Goal: Task Accomplishment & Management: Use online tool/utility

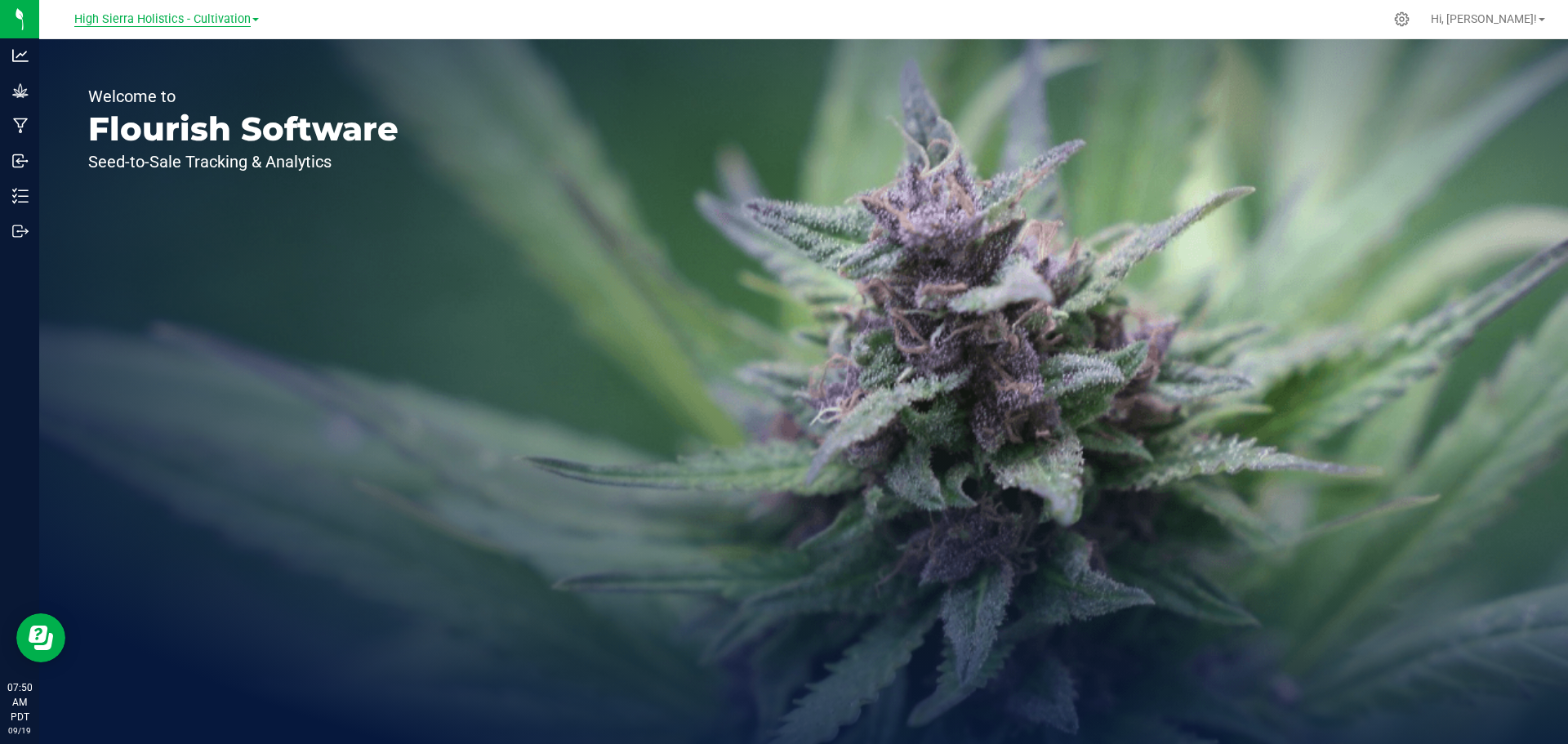
click at [212, 19] on span "High Sierra Holistics - Cultivation" at bounding box center [162, 19] width 177 height 15
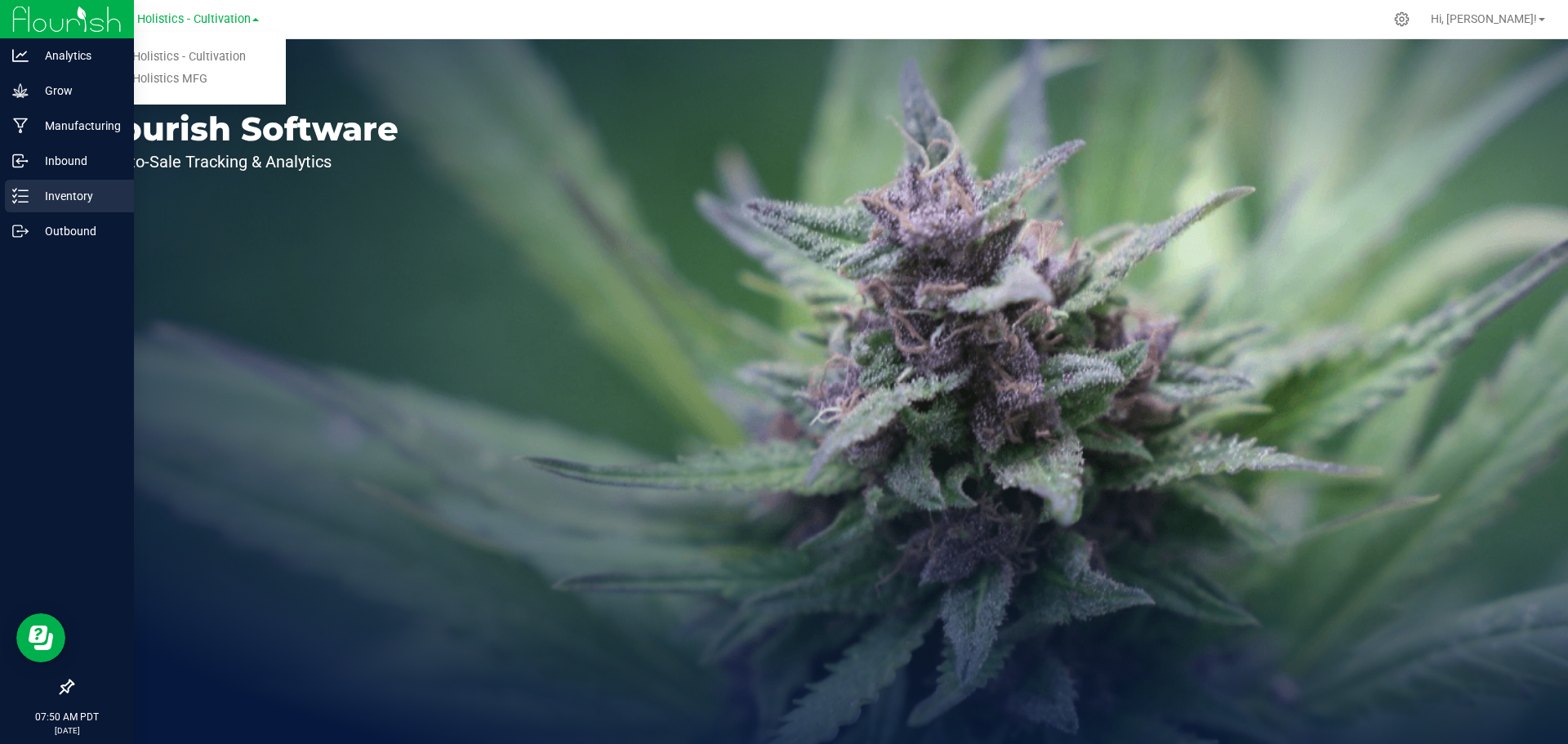
click at [82, 193] on p "Inventory" at bounding box center [77, 196] width 98 height 19
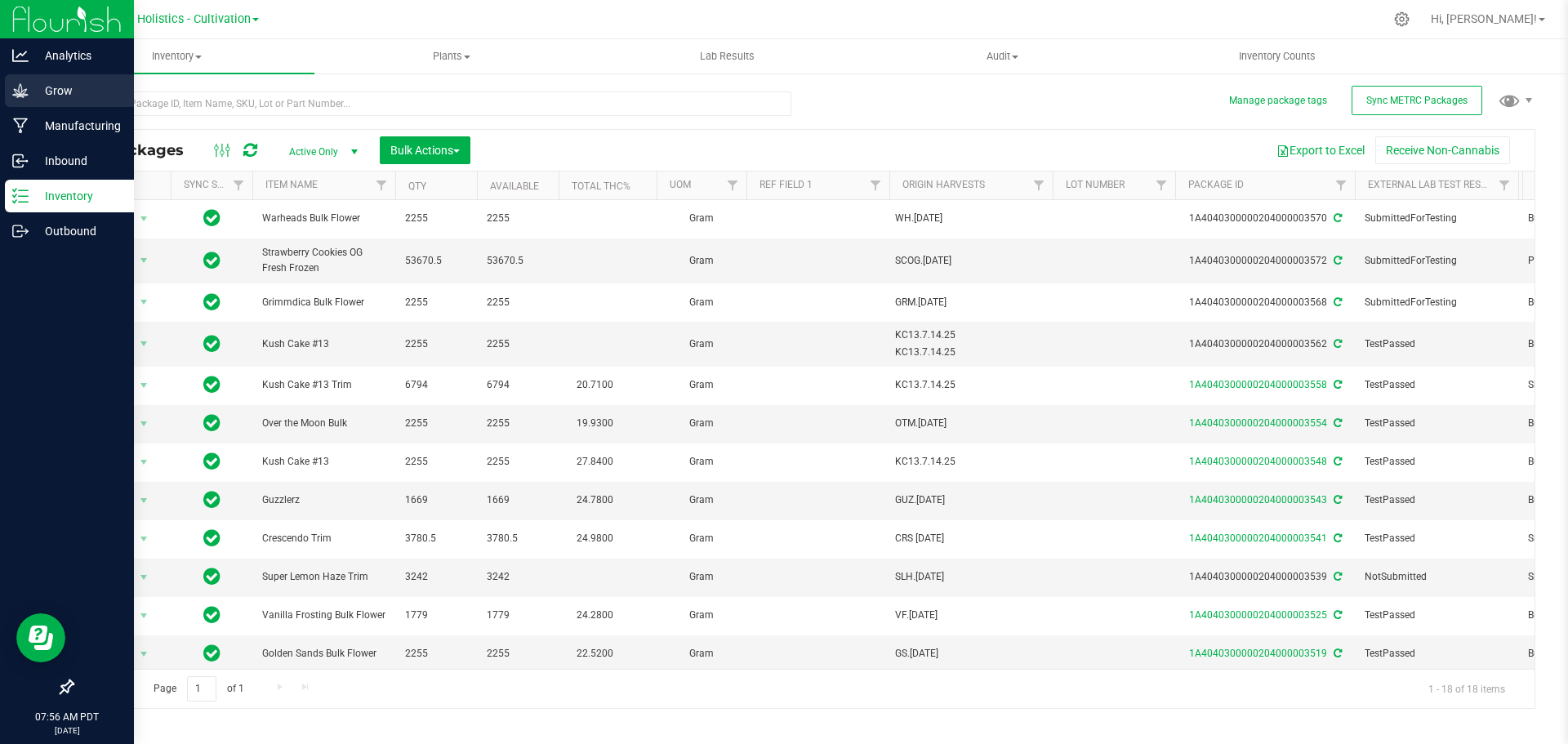
click at [98, 85] on p "Grow" at bounding box center [77, 91] width 98 height 19
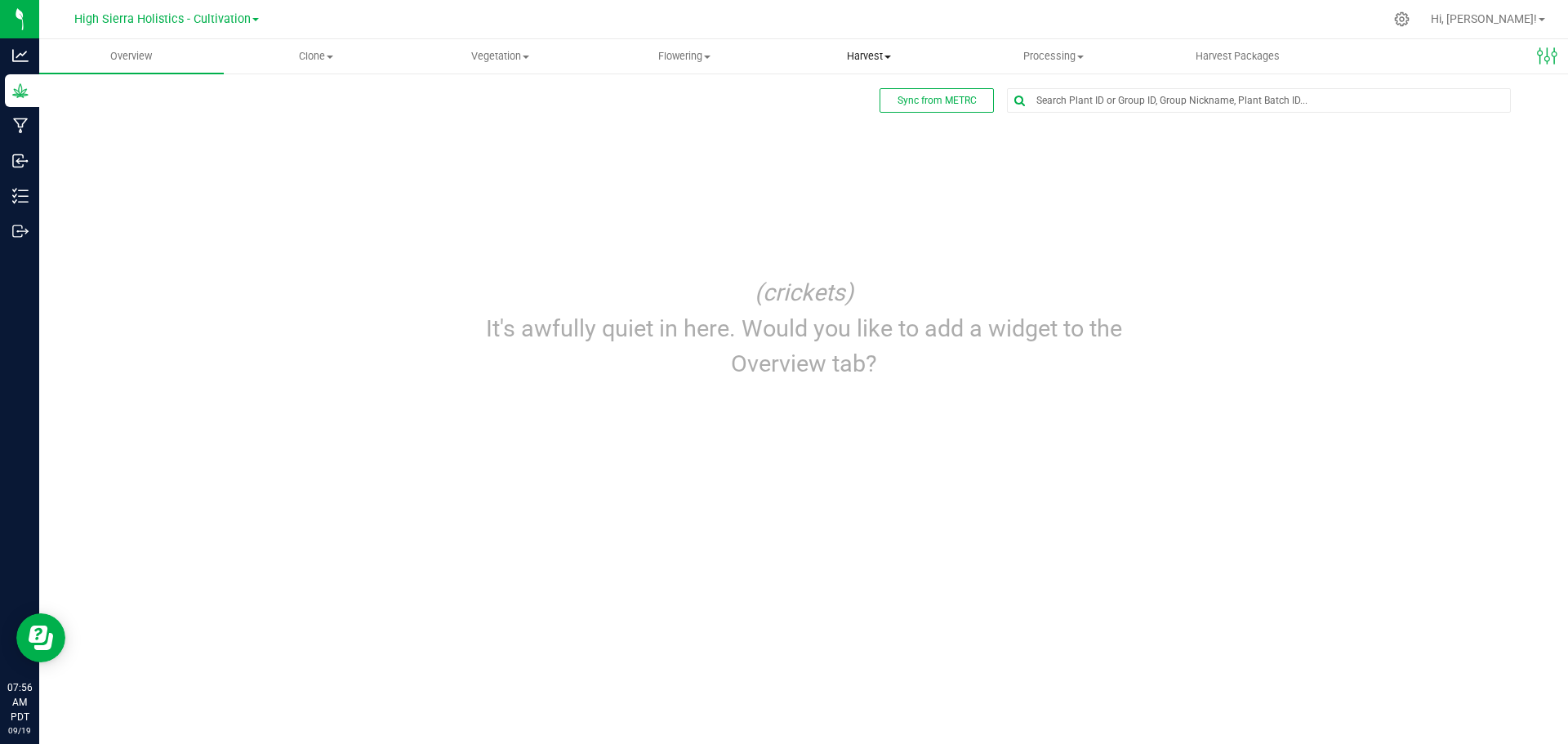
click at [835, 50] on span "Harvest" at bounding box center [869, 56] width 183 height 15
click at [816, 100] on span "Harvests" at bounding box center [821, 98] width 91 height 14
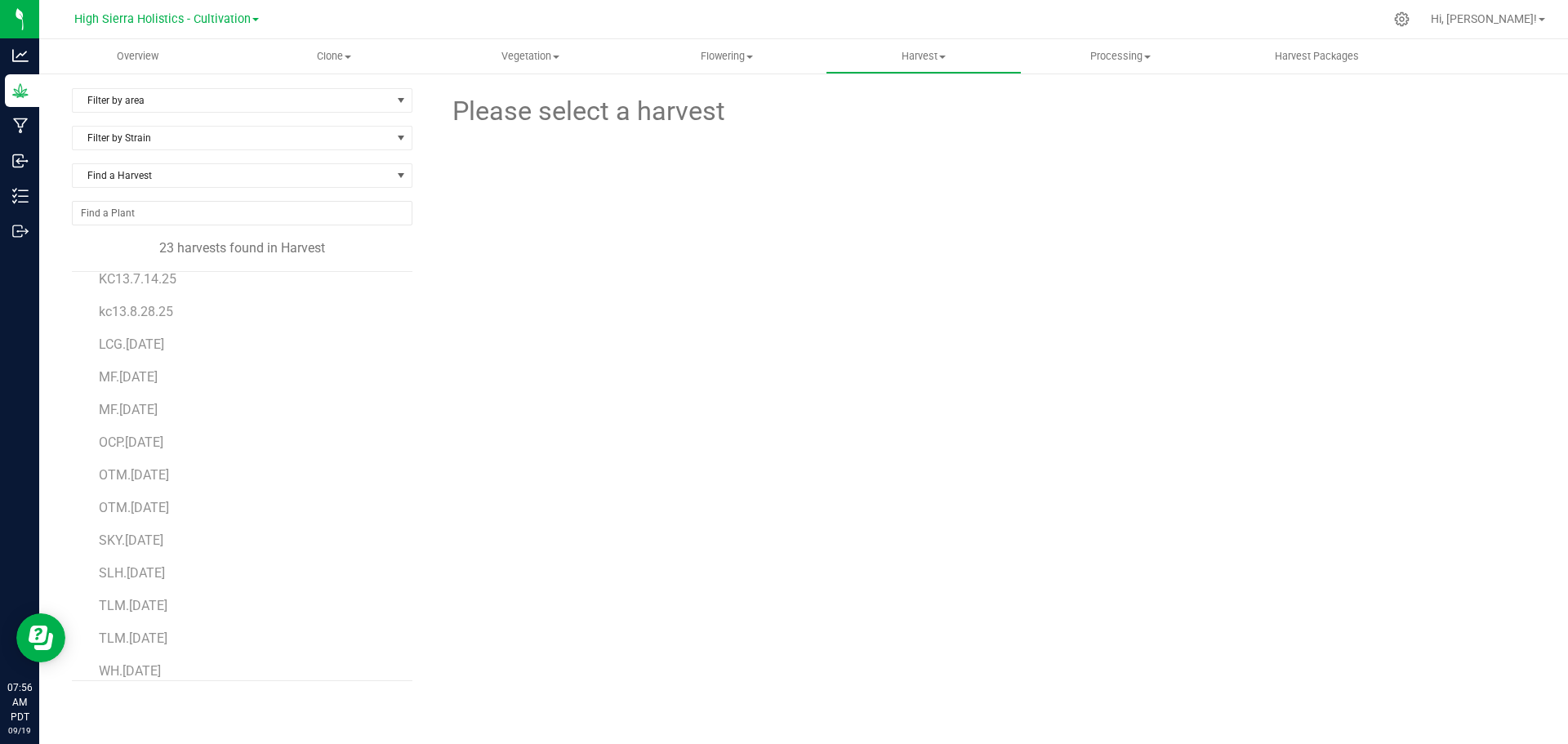
scroll to position [356, 0]
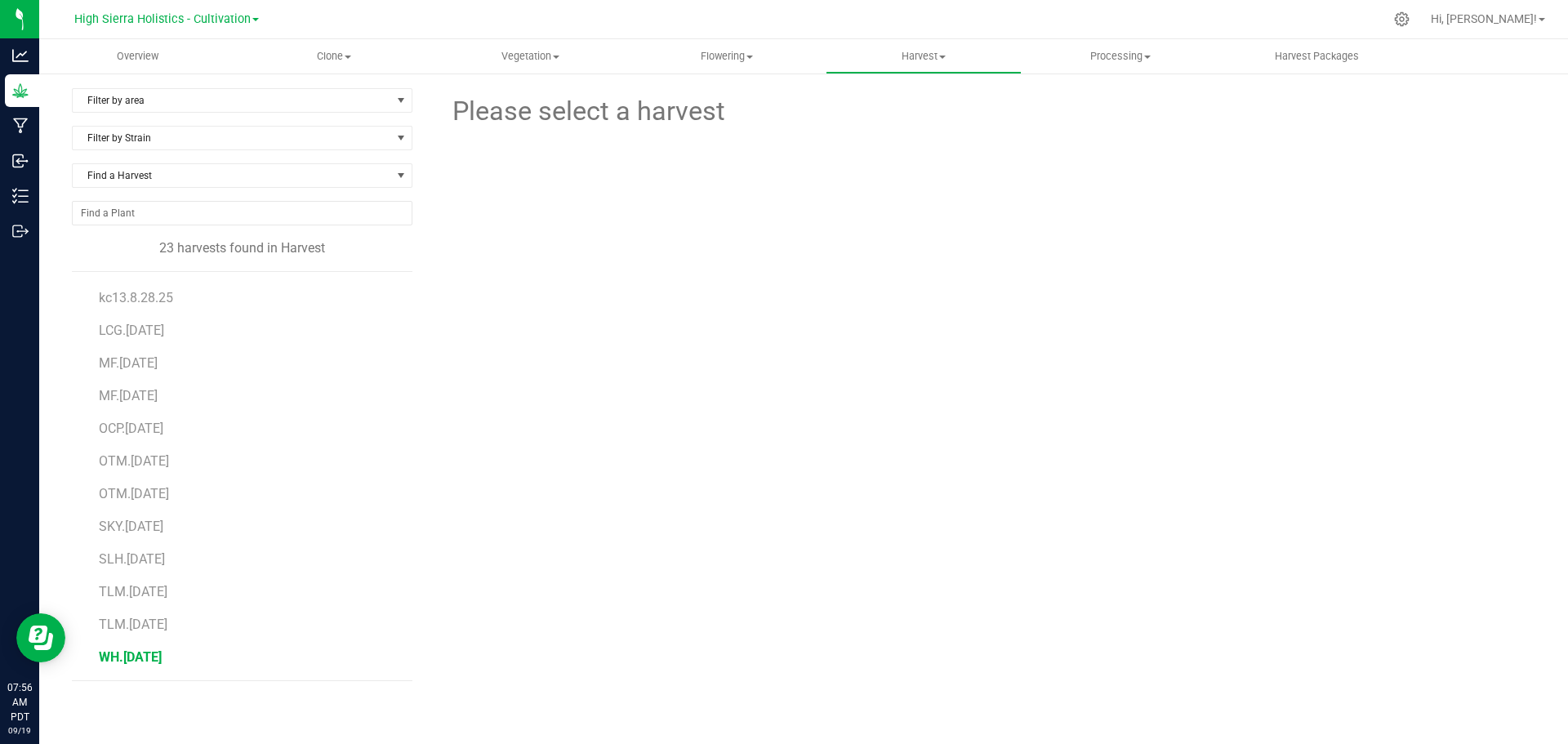
click at [117, 662] on span "WH.[DATE]" at bounding box center [129, 657] width 62 height 16
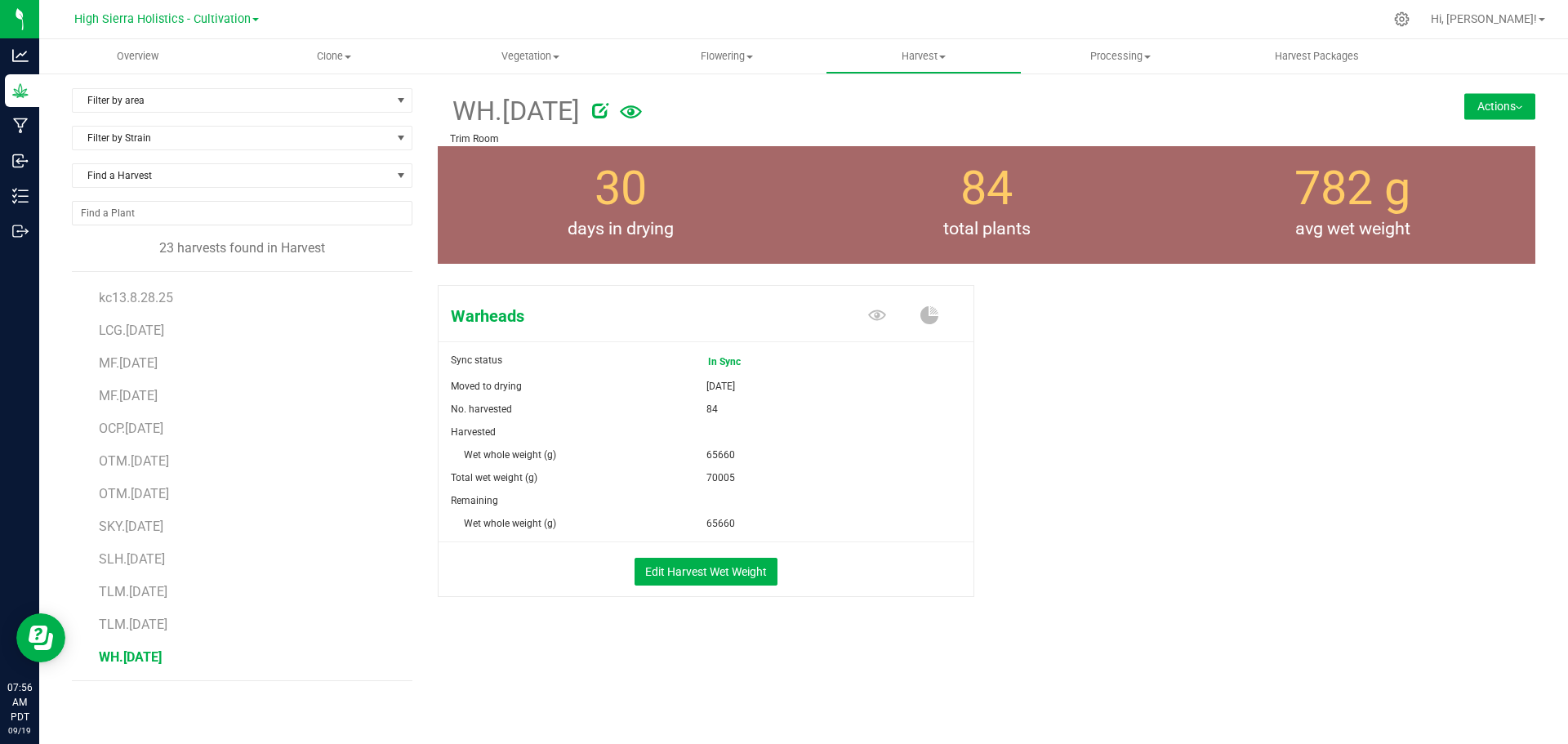
click at [1464, 107] on button "Actions" at bounding box center [1499, 106] width 71 height 26
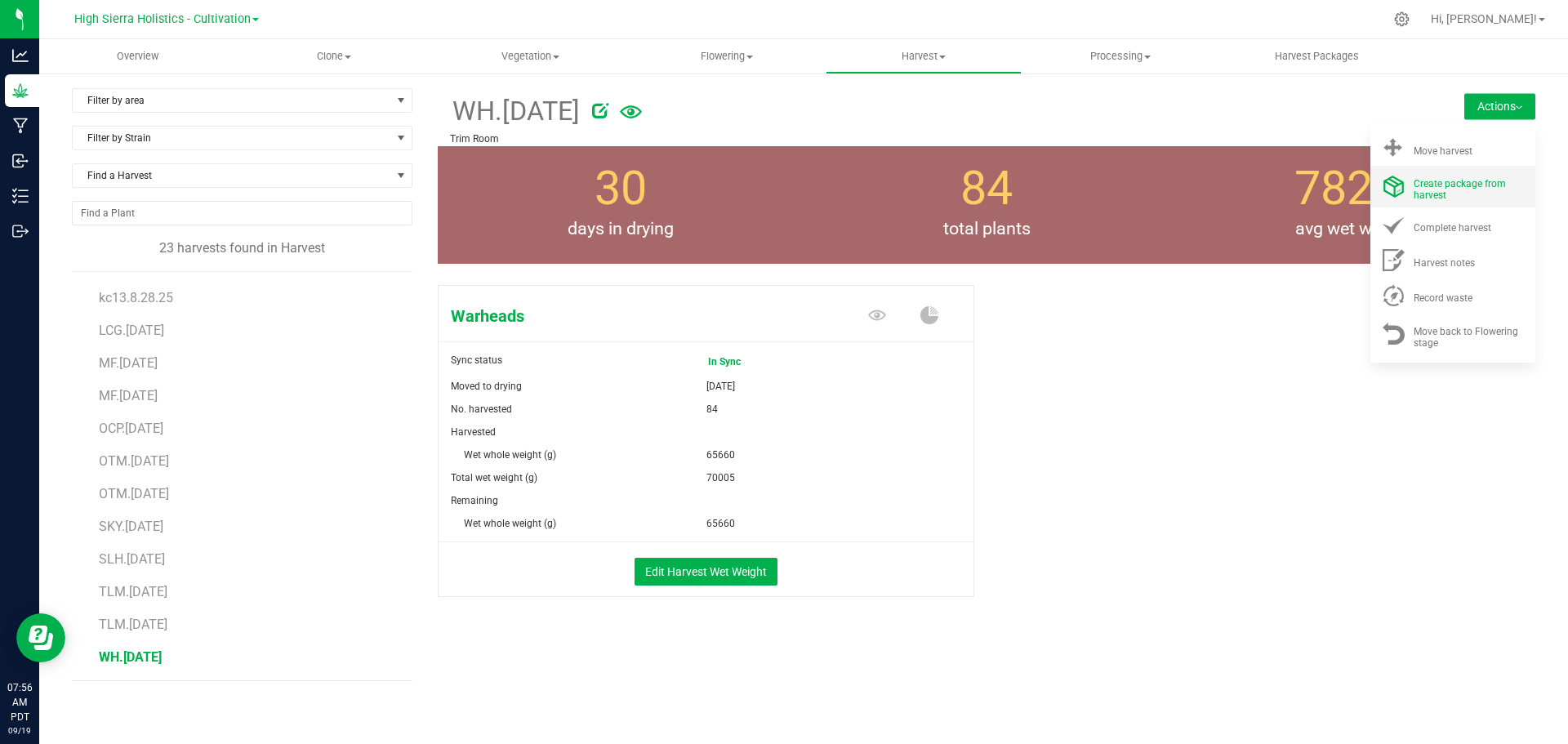
click at [1413, 189] on span "Create package from harvest" at bounding box center [1459, 189] width 92 height 23
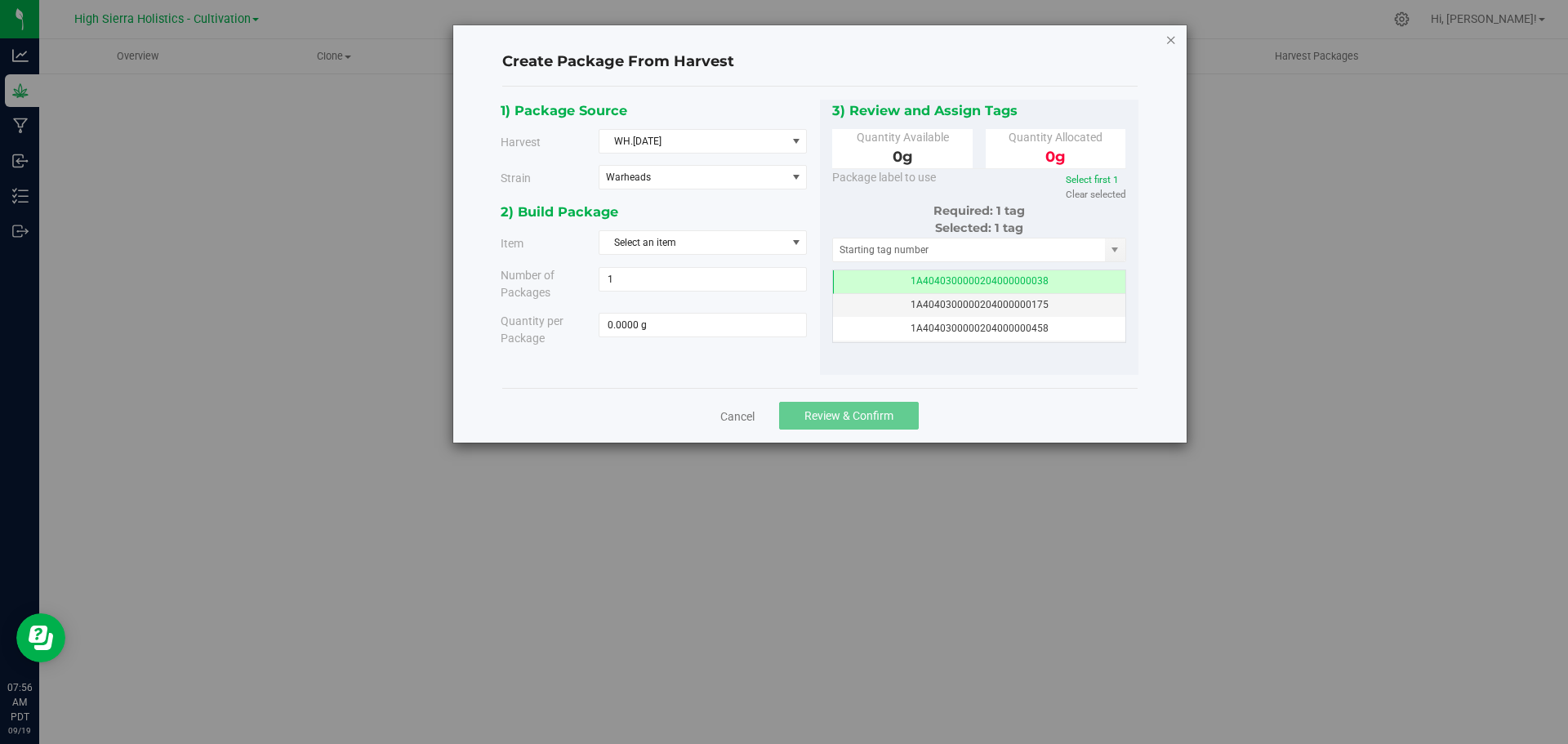
click at [1168, 41] on icon "button" at bounding box center [1171, 39] width 11 height 19
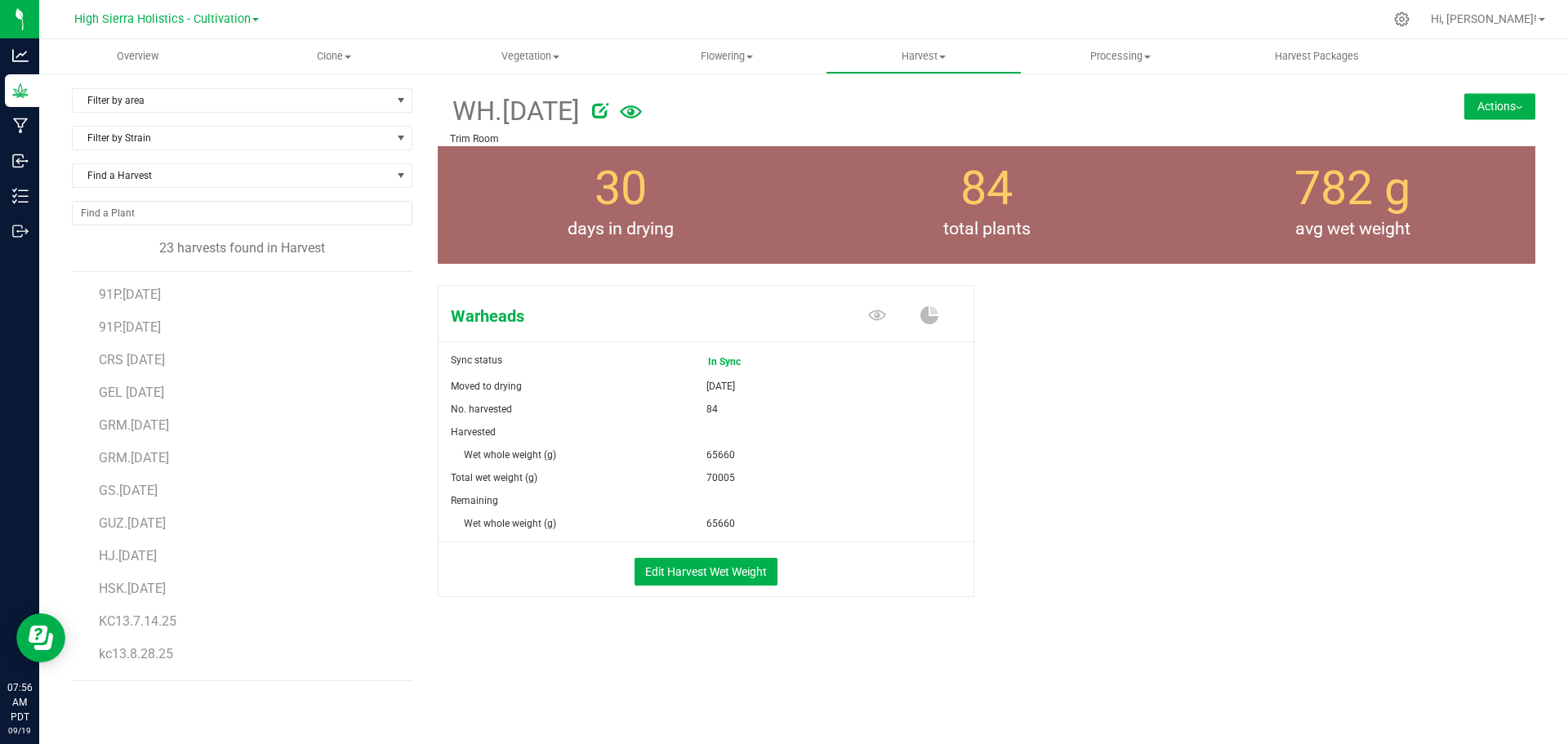
click at [1491, 103] on button "Actions" at bounding box center [1499, 106] width 71 height 26
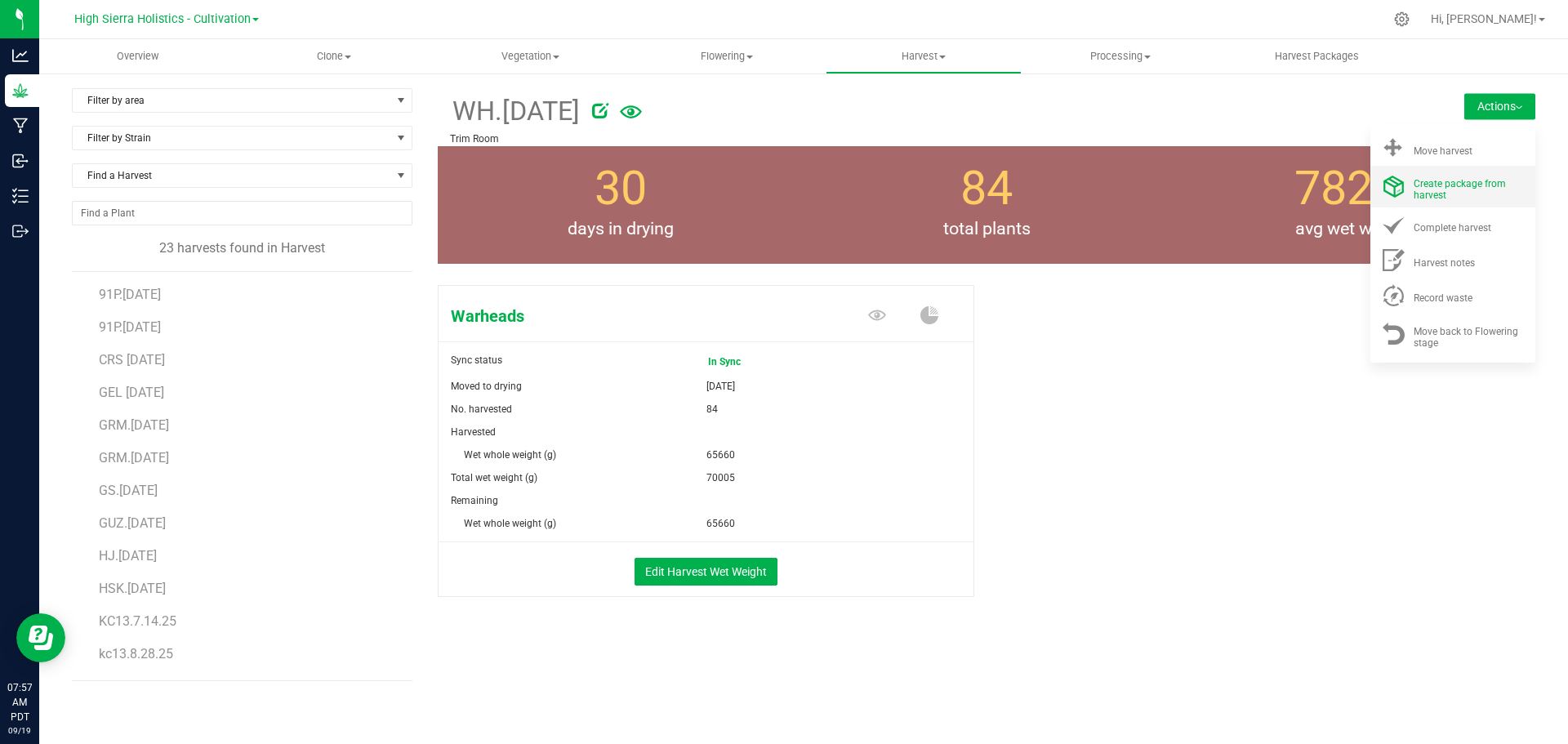
click at [1426, 195] on span "Create package from harvest" at bounding box center [1459, 189] width 92 height 23
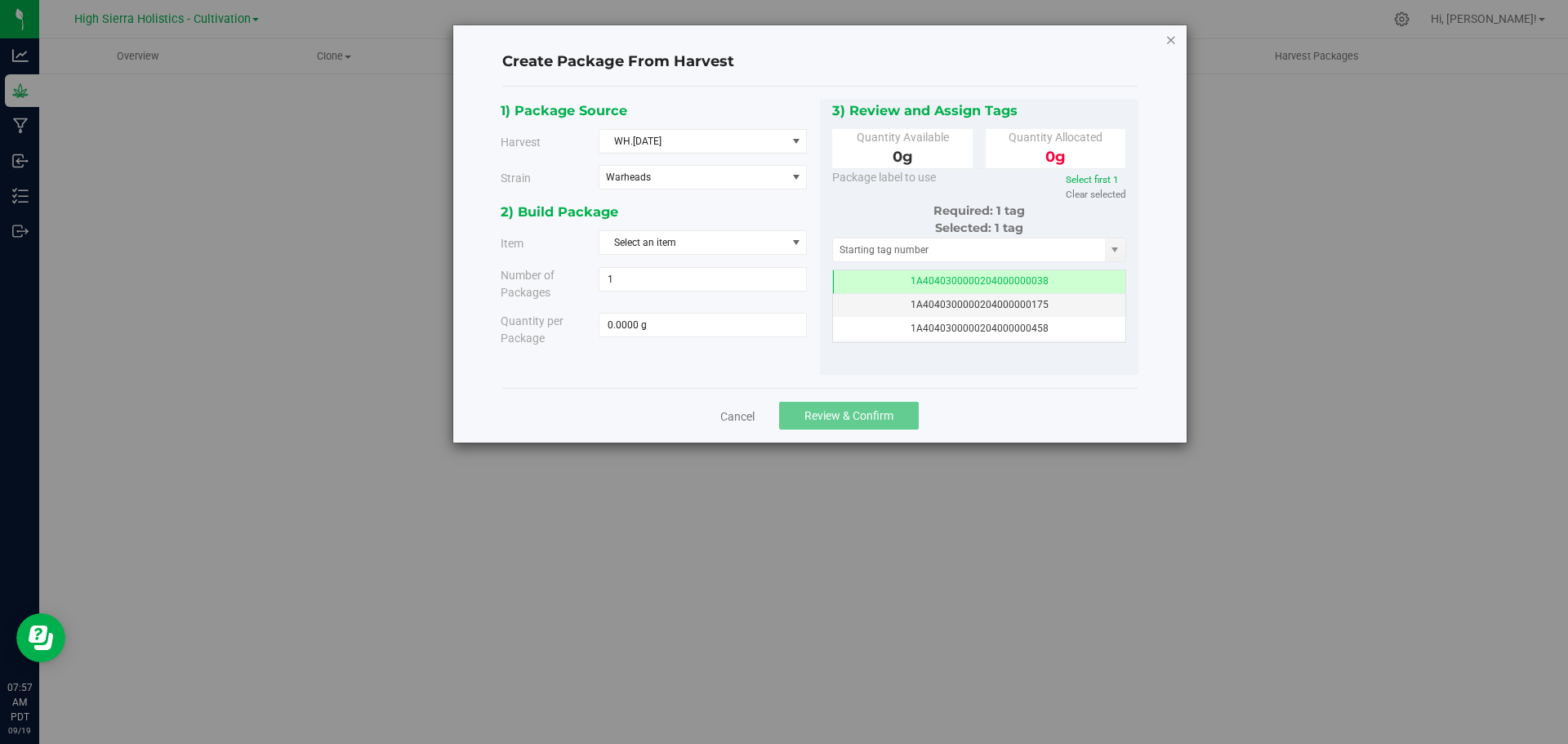
click at [1175, 37] on icon "button" at bounding box center [1171, 39] width 11 height 19
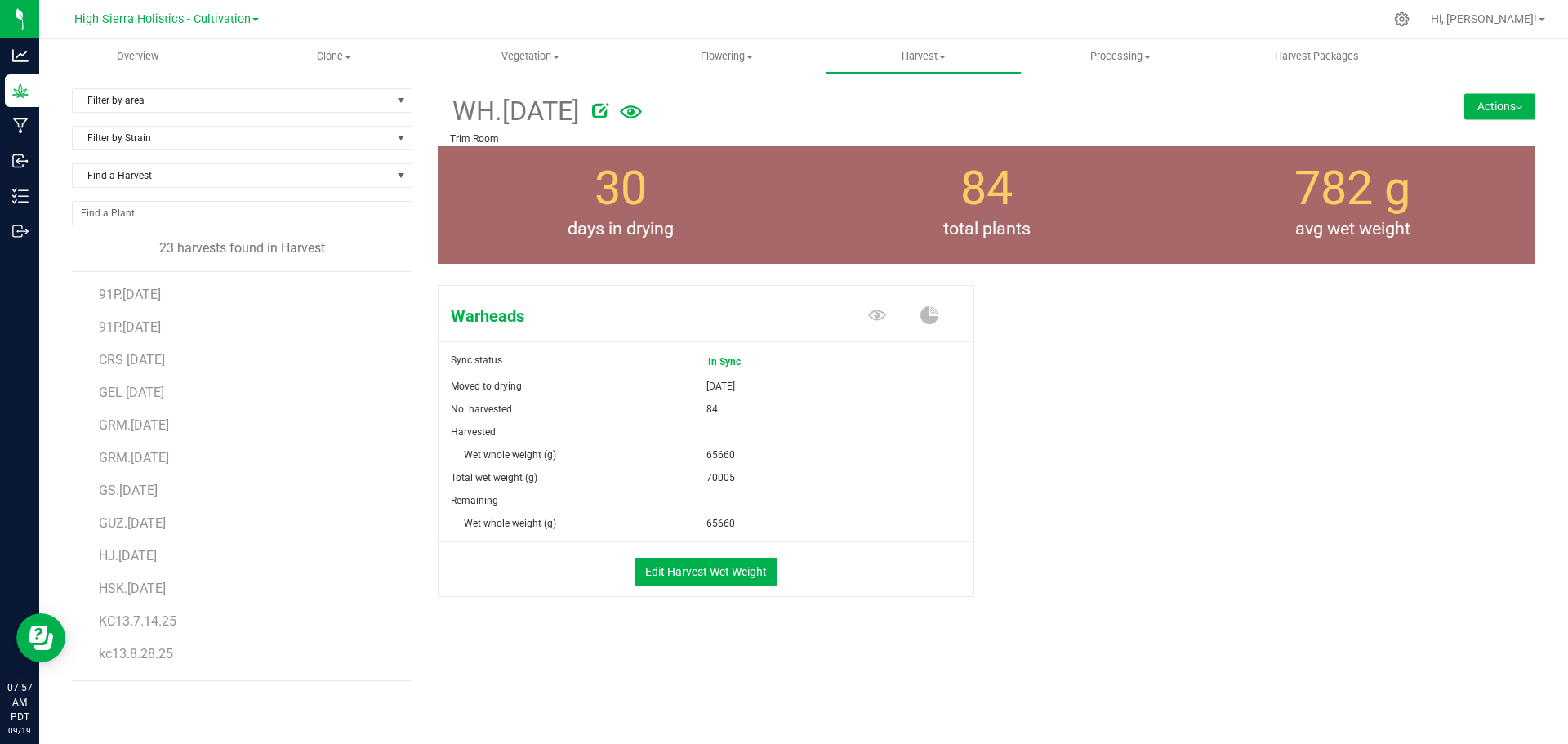
click at [588, 435] on div "Harvested" at bounding box center [706, 432] width 510 height 23
click at [1273, 59] on span "Harvest Packages" at bounding box center [1316, 56] width 128 height 15
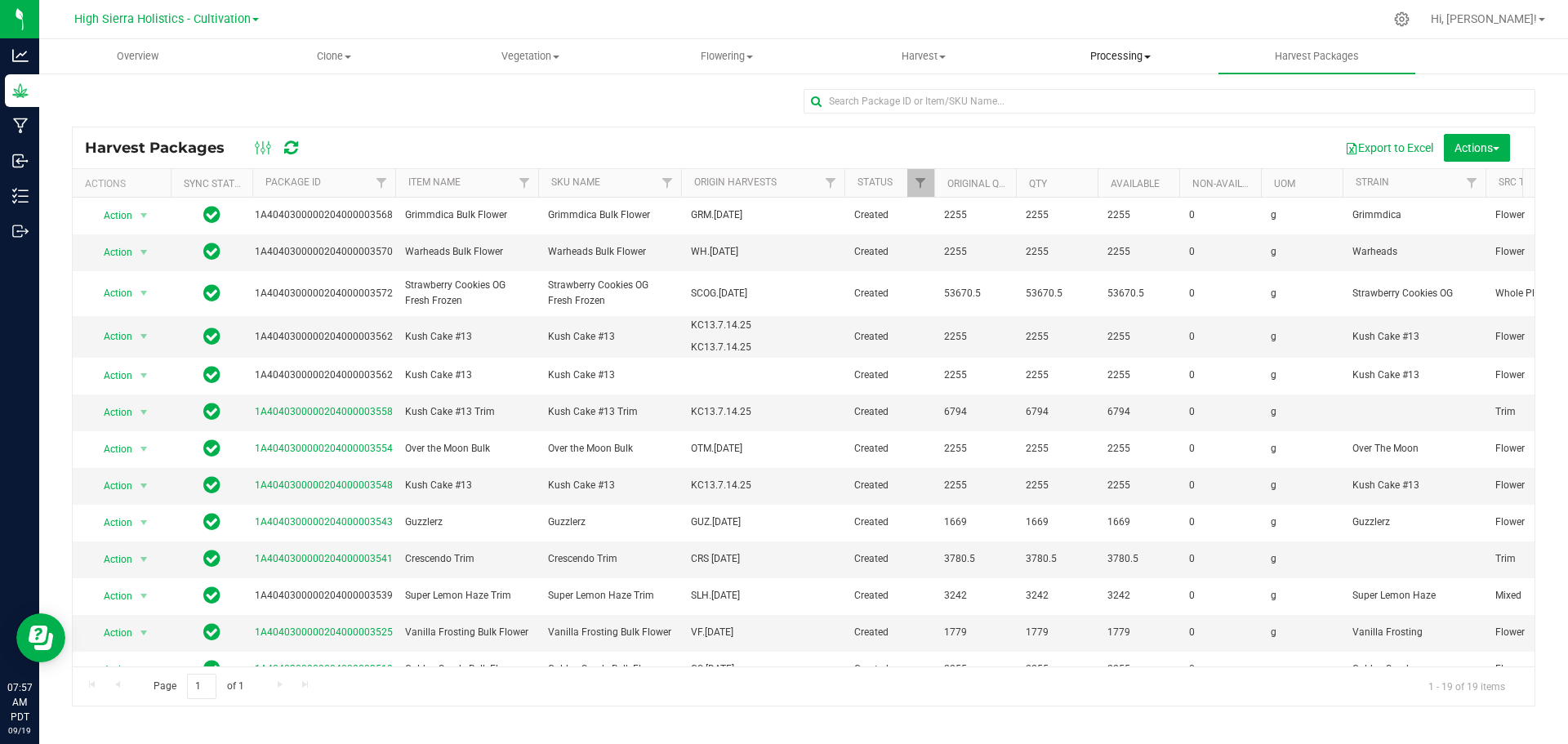
click at [1096, 55] on span "Processing" at bounding box center [1119, 56] width 195 height 15
click at [1085, 120] on span "Processing harvests" at bounding box center [1097, 118] width 151 height 14
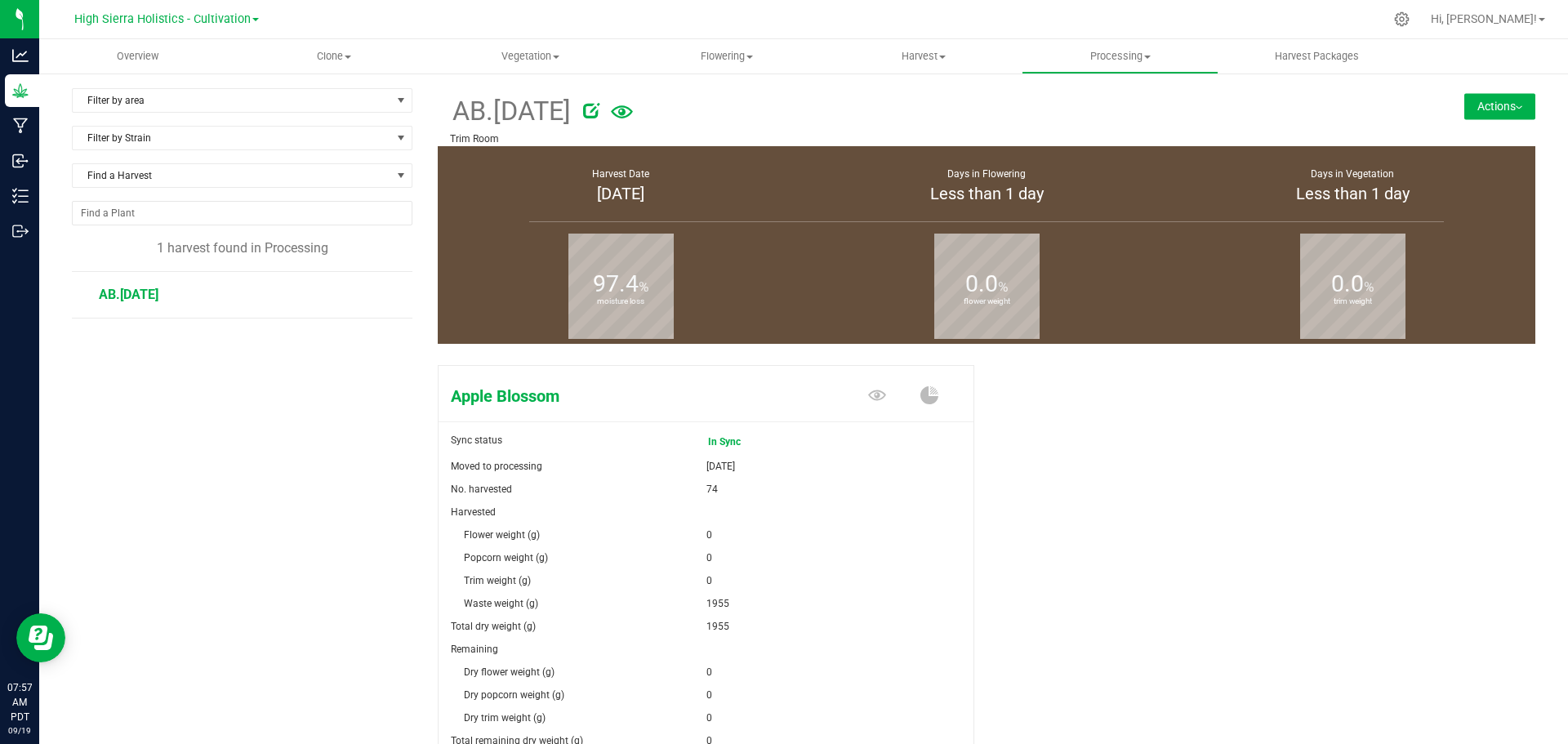
click at [1462, 120] on div "AB.[DATE] Trim Room Actions Create package from harvest Complete harvest" at bounding box center [987, 117] width 1098 height 58
click at [1466, 110] on button "Actions" at bounding box center [1499, 106] width 71 height 26
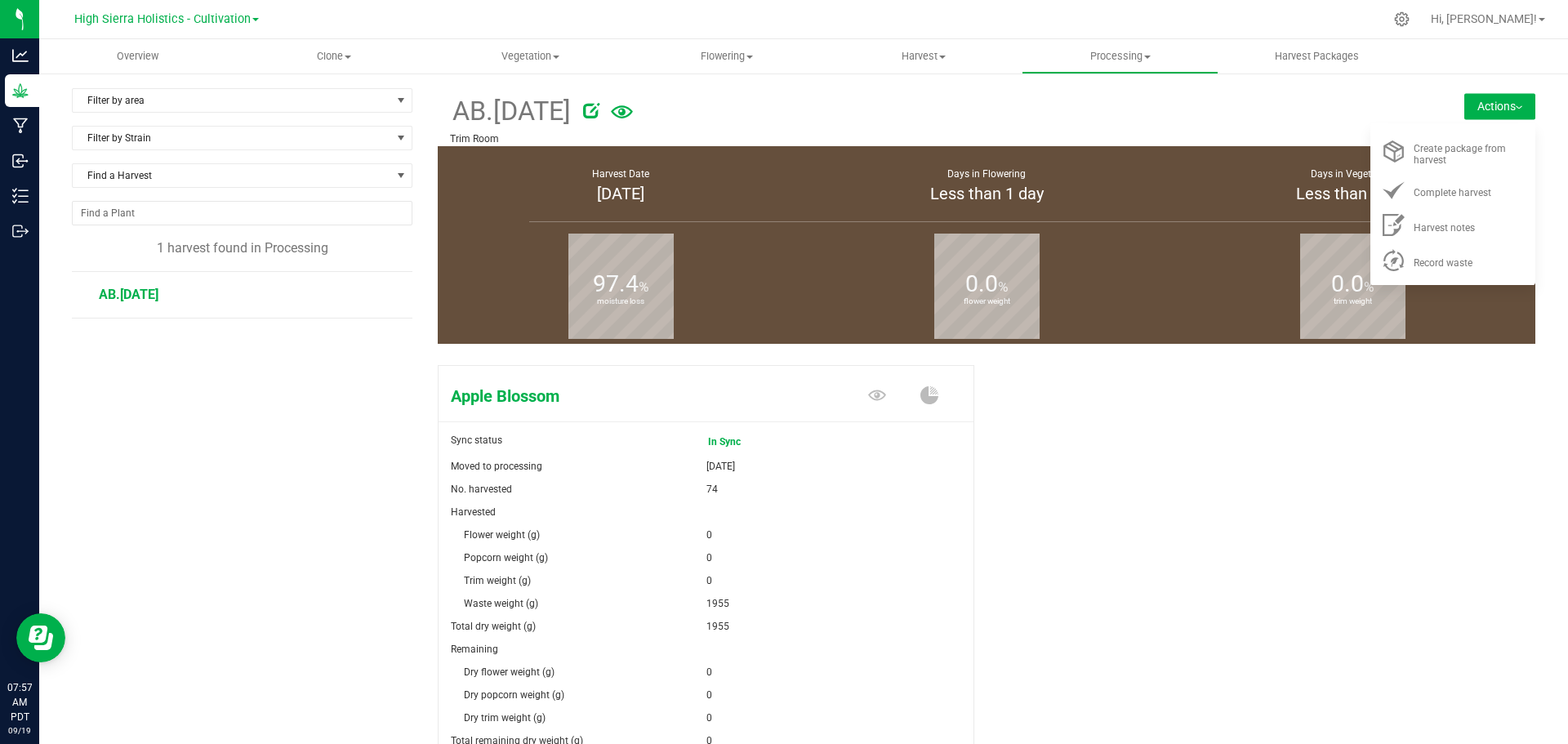
click at [1014, 131] on form at bounding box center [955, 111] width 769 height 40
click at [930, 59] on span "Harvest" at bounding box center [924, 56] width 195 height 15
click at [885, 98] on span "Harvests" at bounding box center [871, 98] width 91 height 14
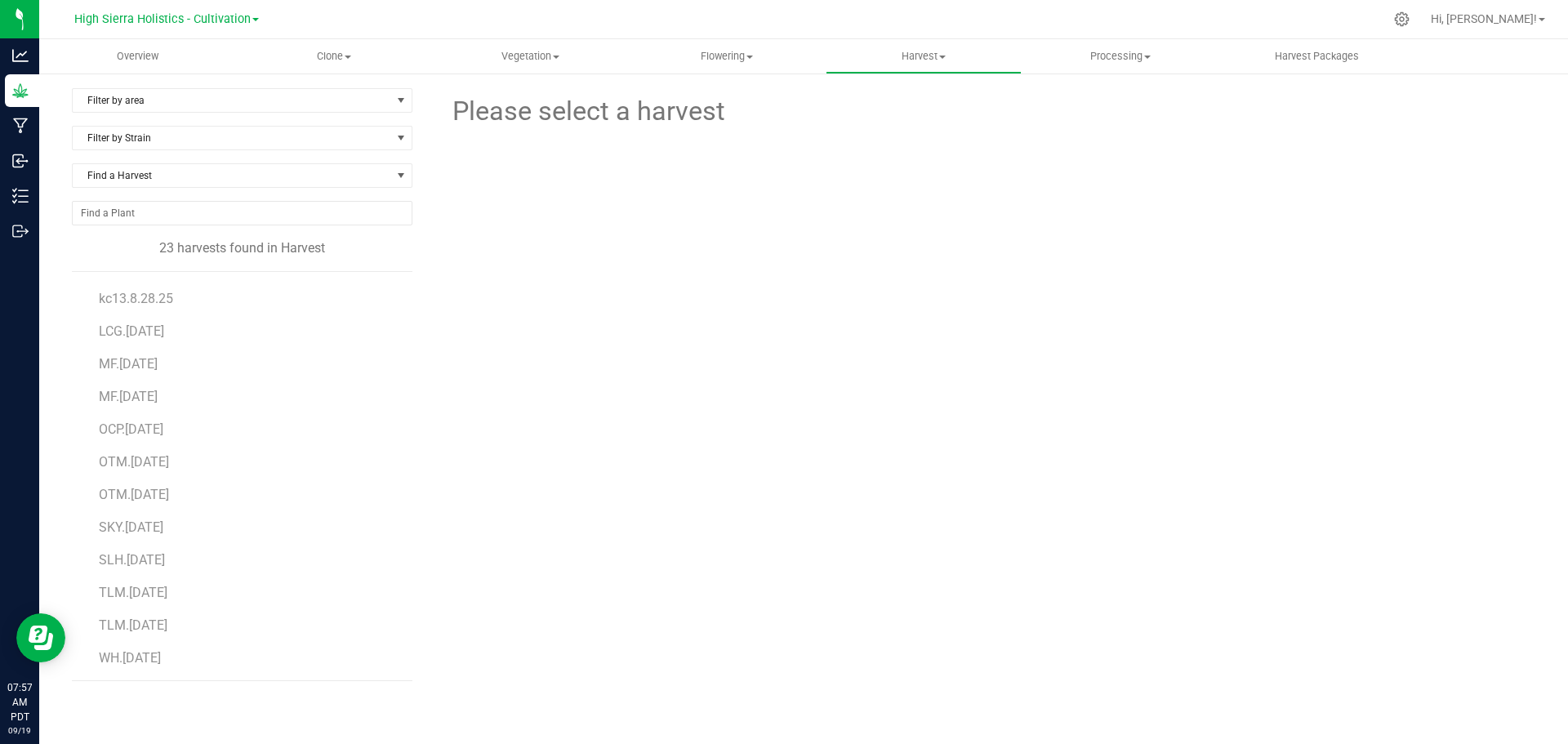
scroll to position [356, 0]
click at [117, 660] on span "WH.[DATE]" at bounding box center [129, 657] width 62 height 16
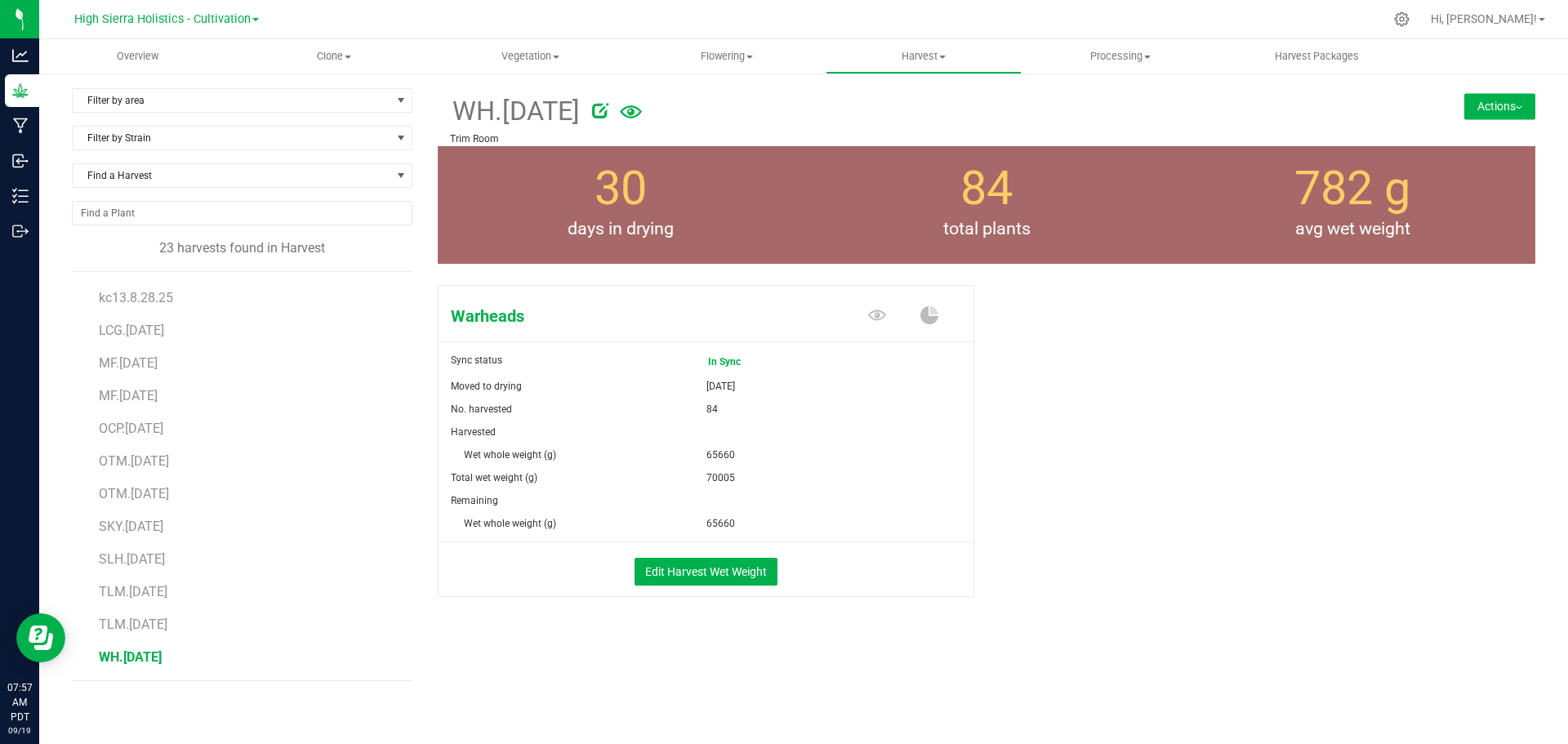
click at [797, 437] on div "Harvested" at bounding box center [706, 432] width 510 height 23
click at [1486, 112] on button "Actions" at bounding box center [1499, 106] width 71 height 26
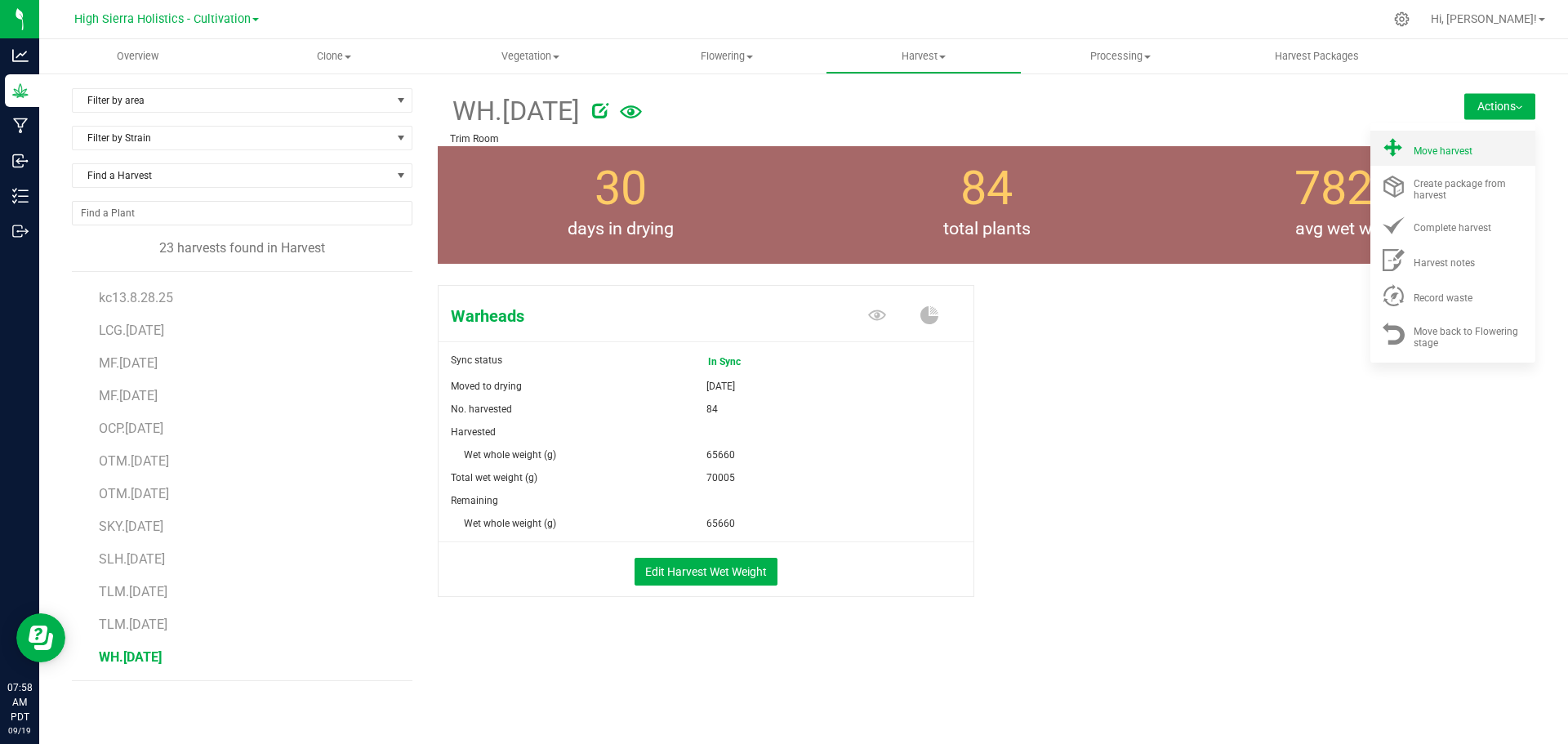
click at [1413, 150] on span "Move harvest" at bounding box center [1442, 150] width 59 height 11
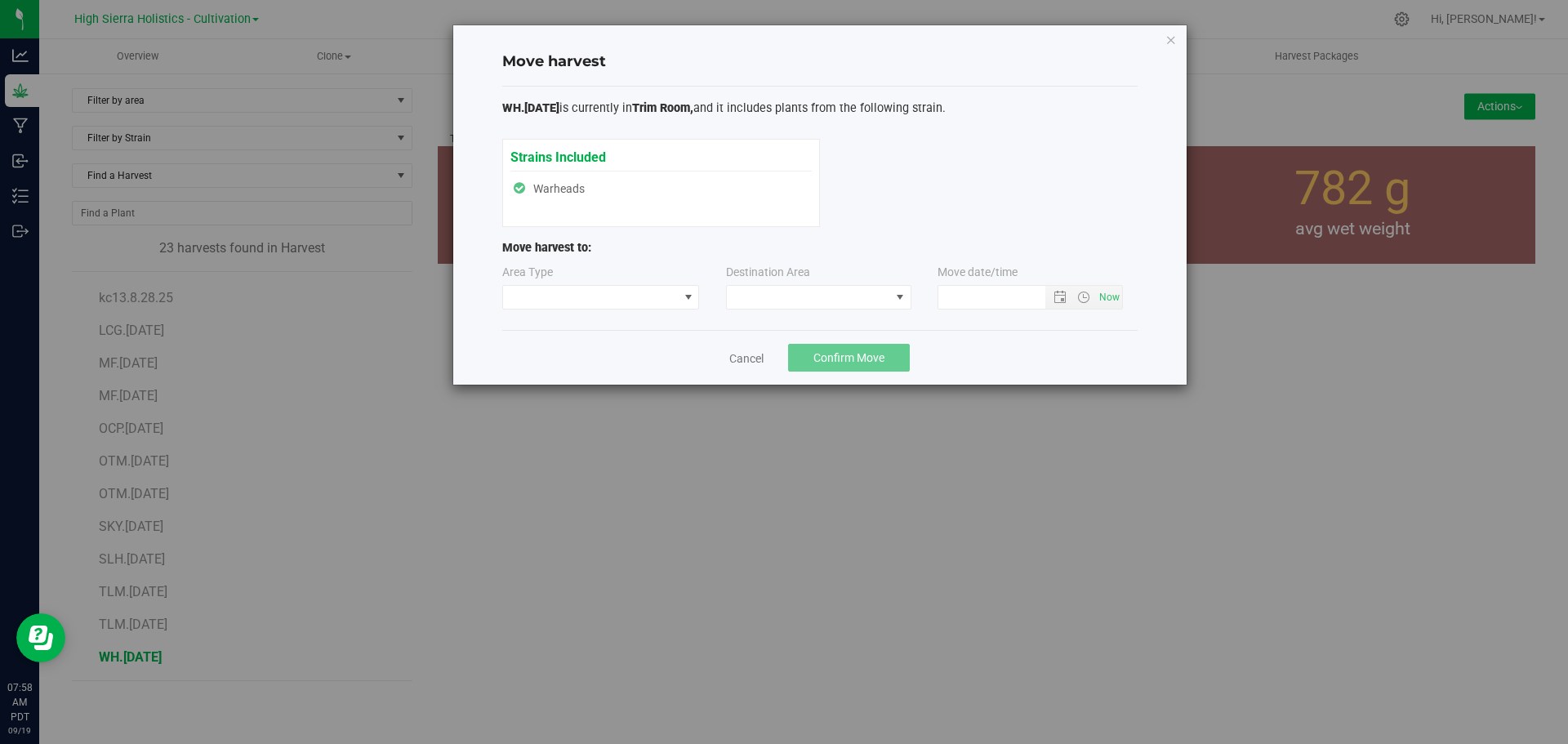
type input "[DATE] 7:58 AM"
click at [664, 295] on span at bounding box center [591, 297] width 176 height 23
click at [657, 295] on span at bounding box center [591, 297] width 176 height 23
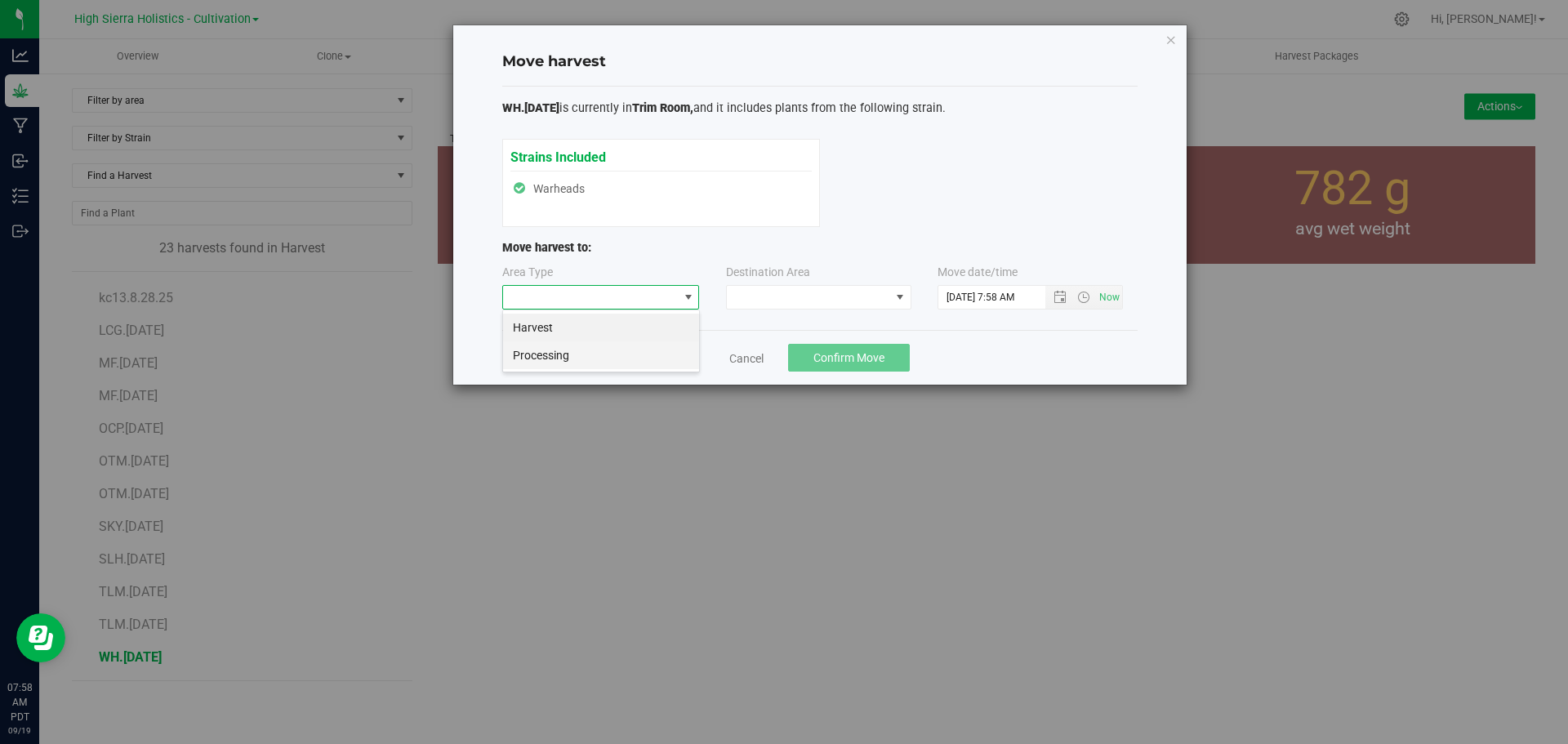
click at [617, 357] on li "Processing" at bounding box center [601, 355] width 196 height 28
click at [786, 291] on span at bounding box center [808, 297] width 164 height 23
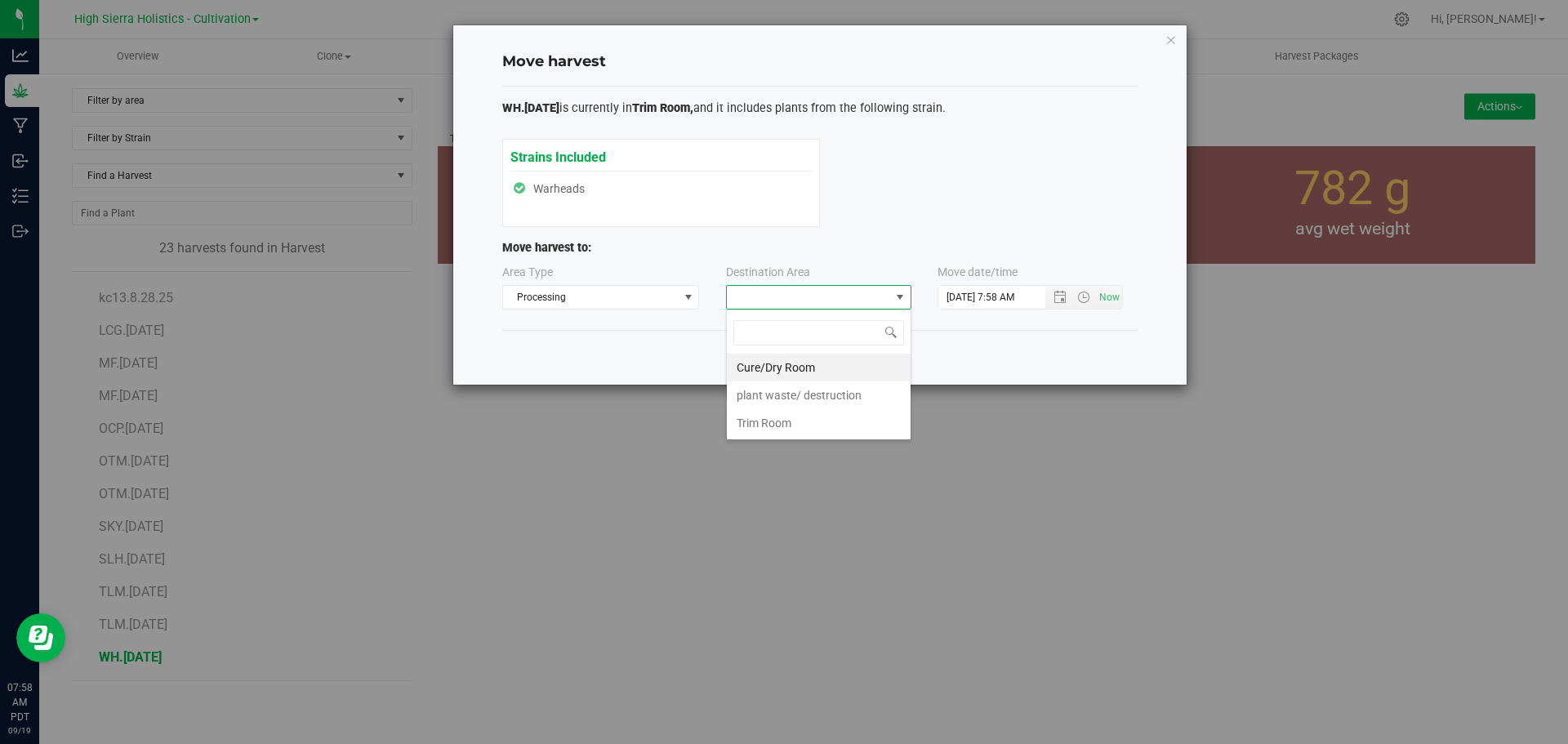
scroll to position [25, 186]
click at [776, 417] on li "Trim Room" at bounding box center [818, 423] width 184 height 28
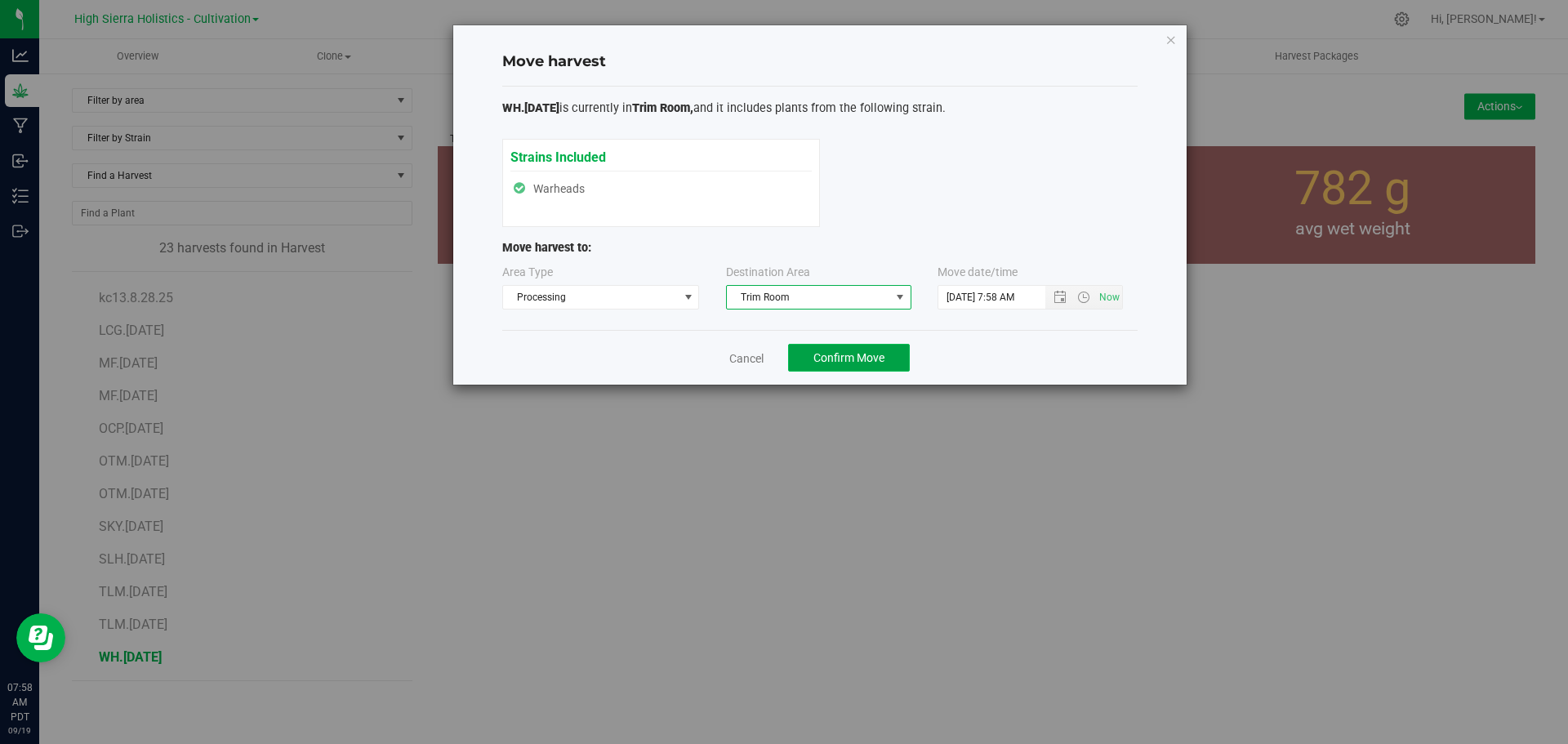
click at [847, 356] on span "Confirm Move" at bounding box center [849, 357] width 71 height 13
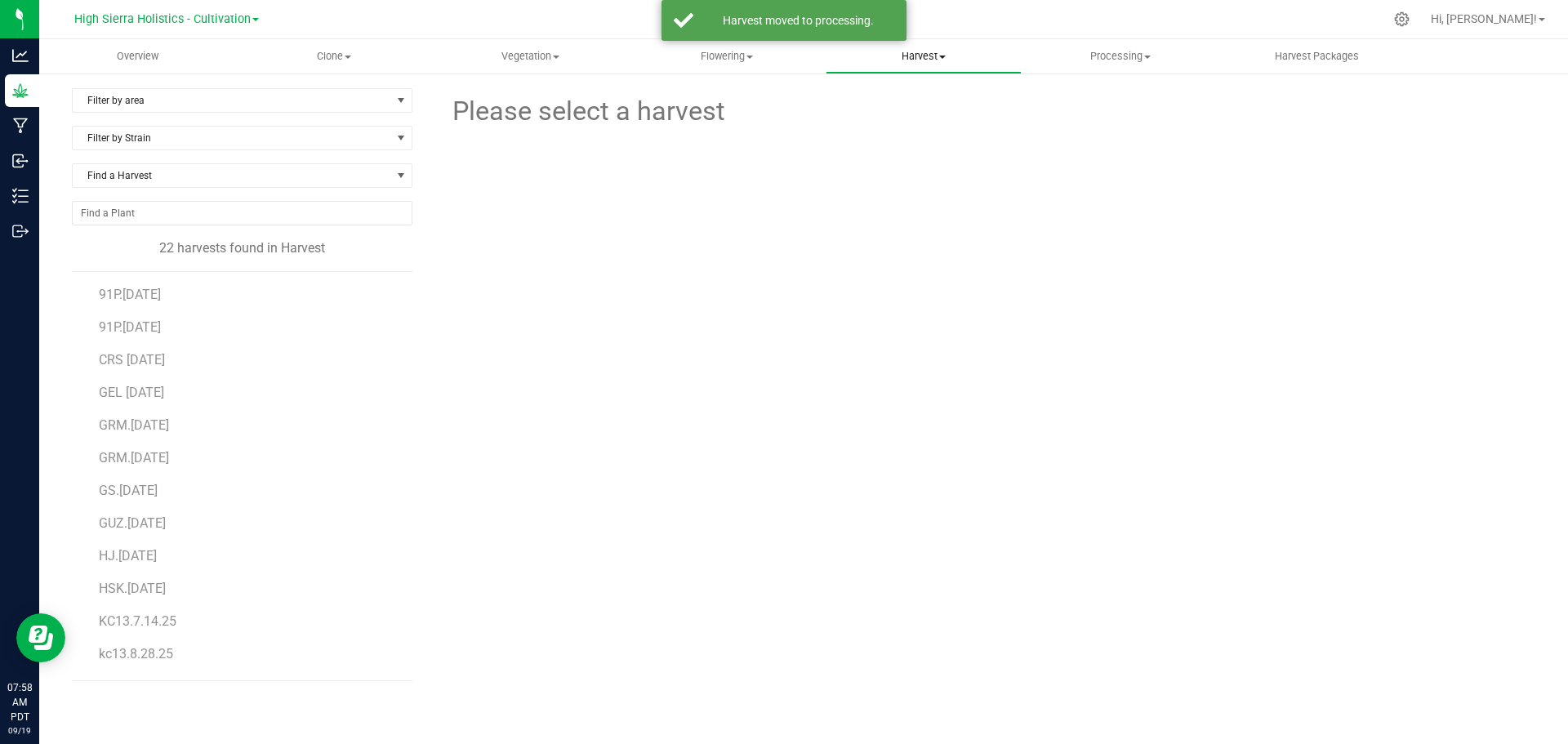
click at [904, 58] on span "Harvest" at bounding box center [924, 56] width 195 height 15
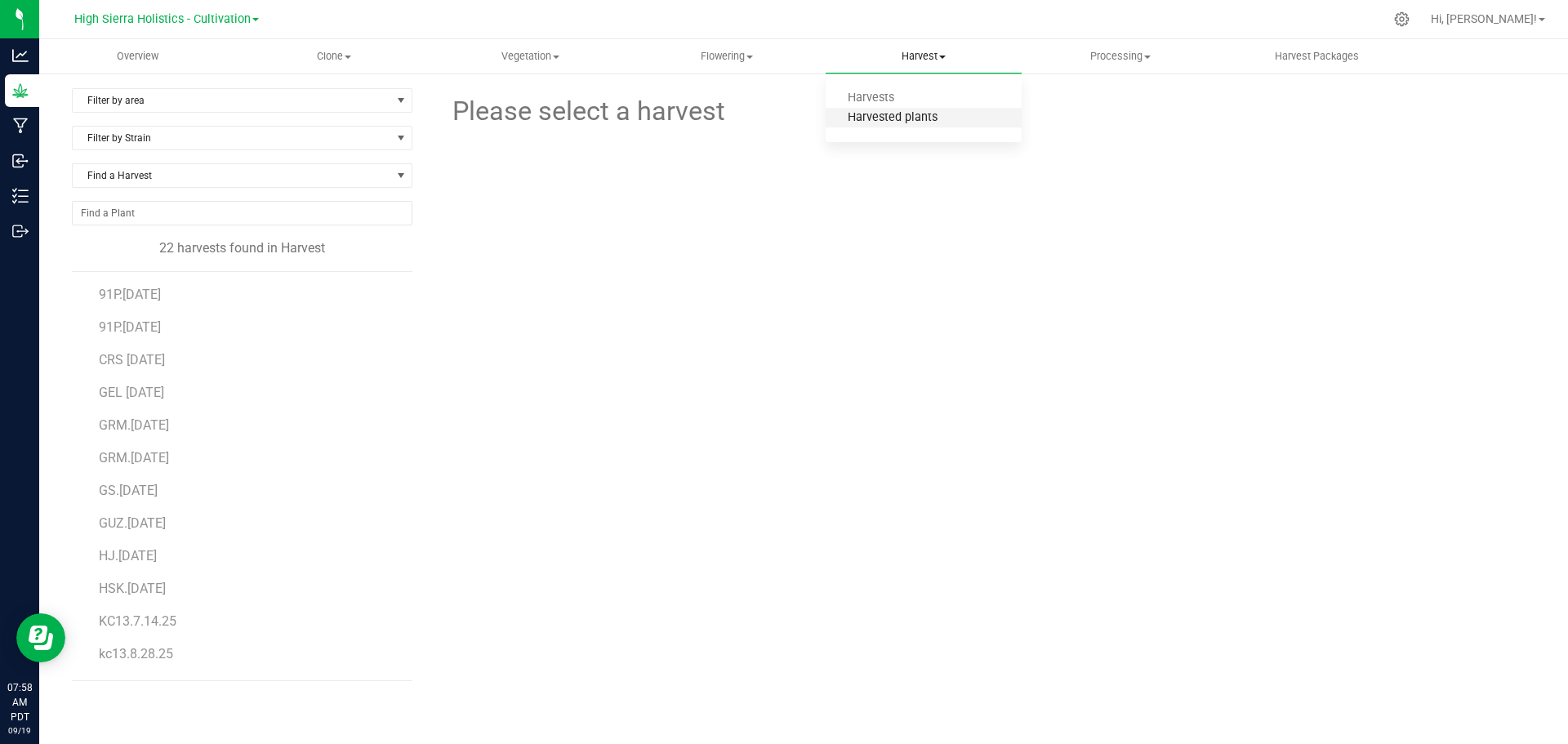
click at [916, 114] on span "Harvested plants" at bounding box center [893, 118] width 134 height 14
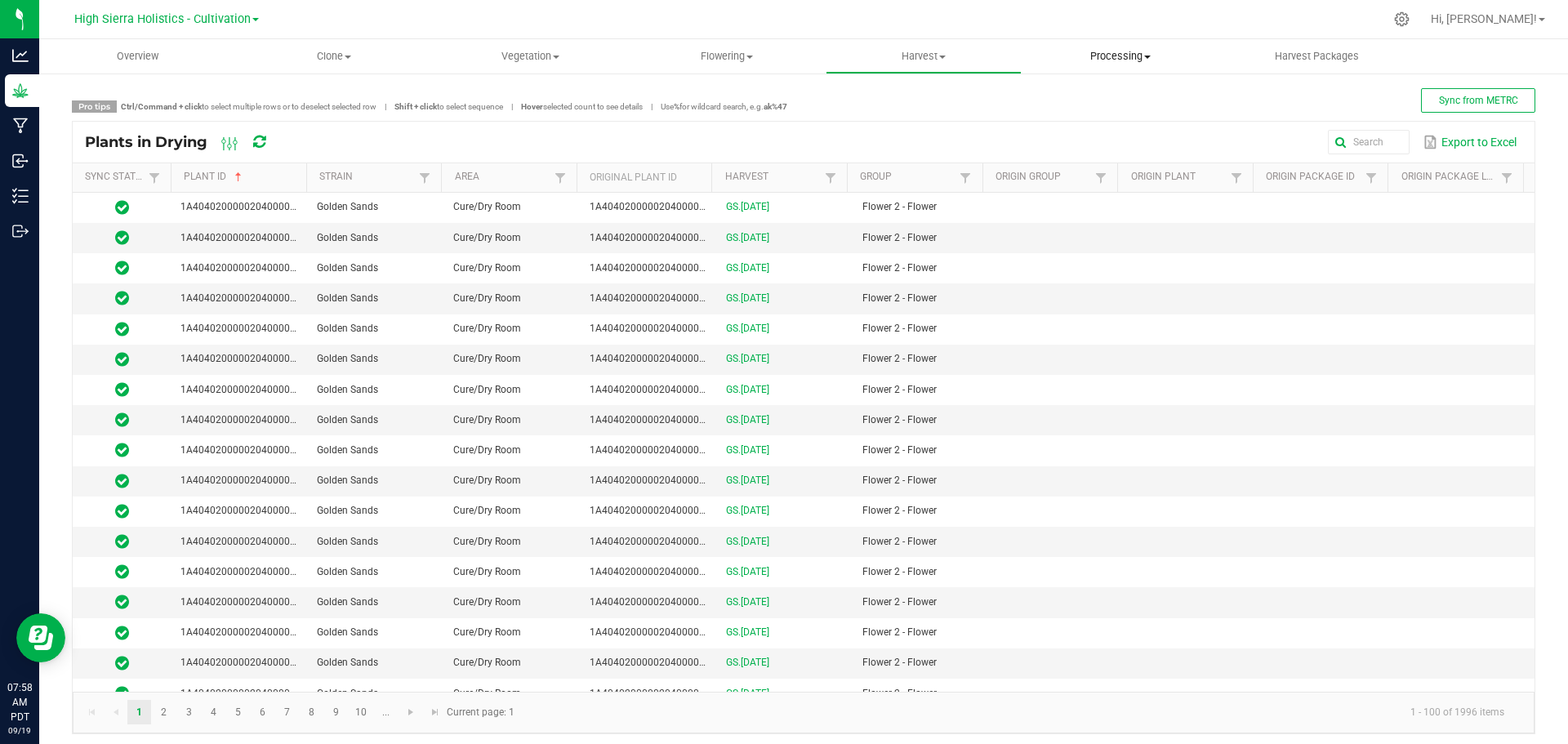
click at [1142, 57] on span "Processing" at bounding box center [1119, 56] width 195 height 15
click at [1105, 116] on span "Processing harvests" at bounding box center [1097, 118] width 151 height 14
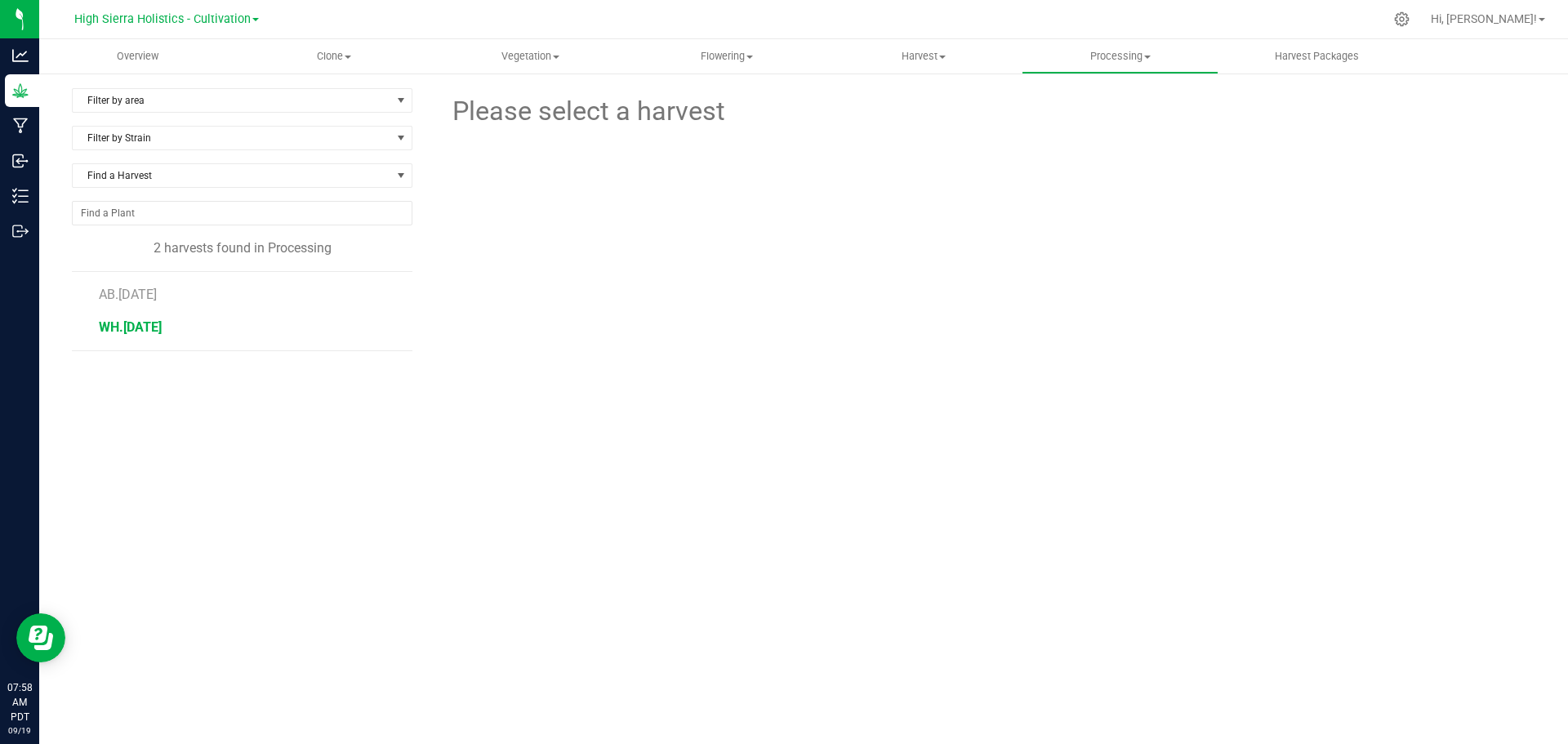
click at [140, 326] on span "WH.[DATE]" at bounding box center [129, 327] width 62 height 16
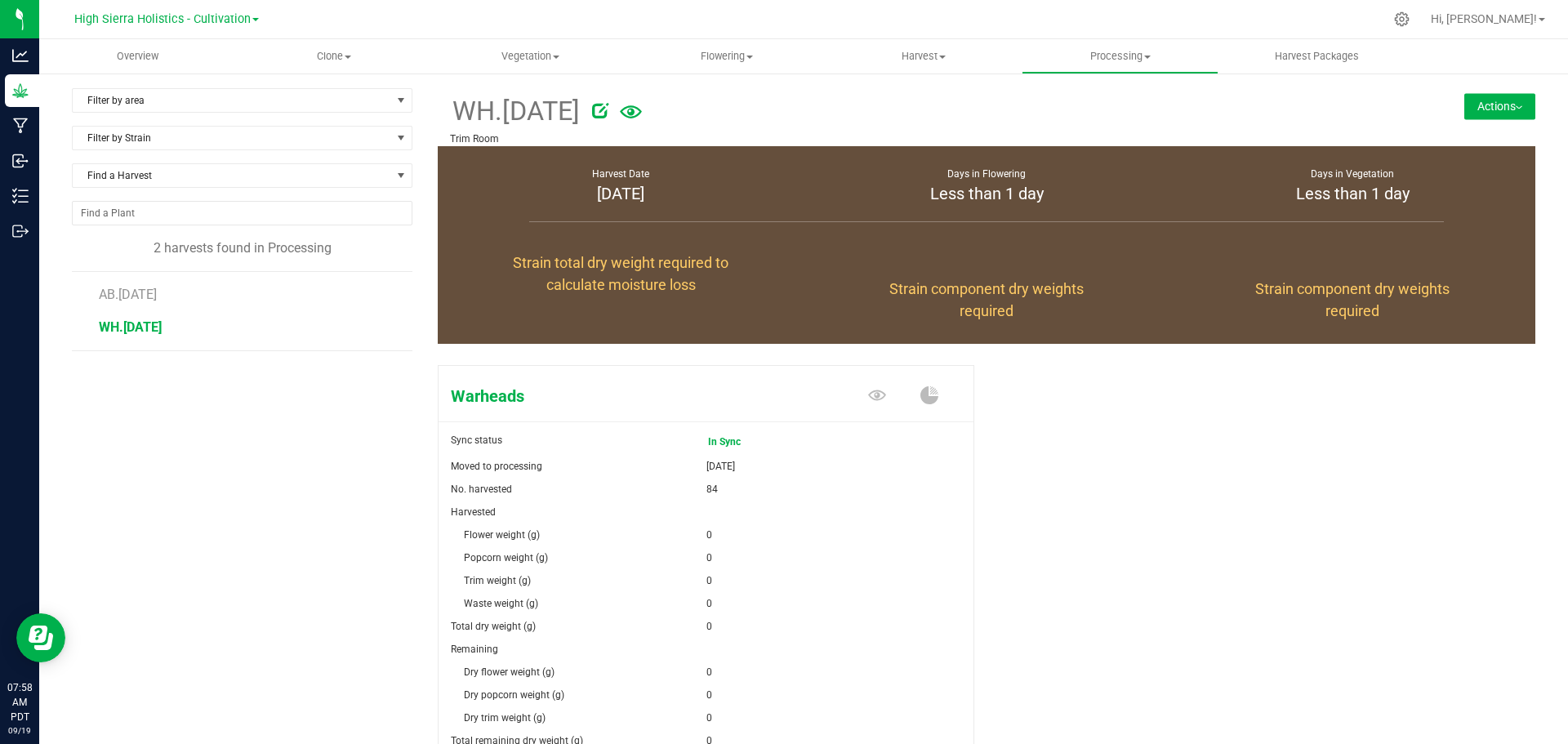
click at [1472, 120] on div "WH.[DATE] Trim Room Actions Create package from harvest Complete harvest" at bounding box center [987, 117] width 1098 height 58
click at [1473, 114] on button "Actions" at bounding box center [1499, 106] width 71 height 26
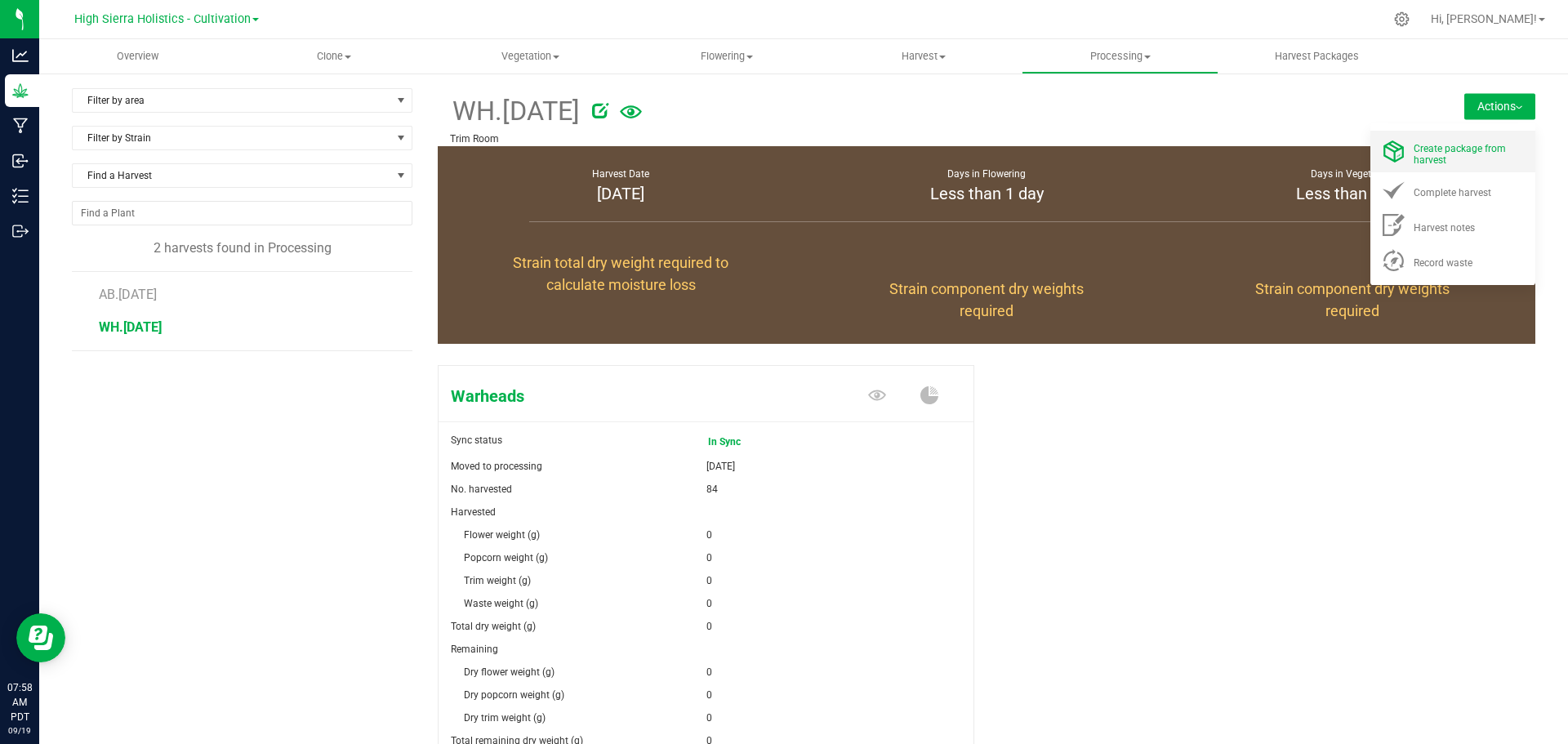
click at [1433, 155] on span "Create package from harvest" at bounding box center [1459, 154] width 92 height 23
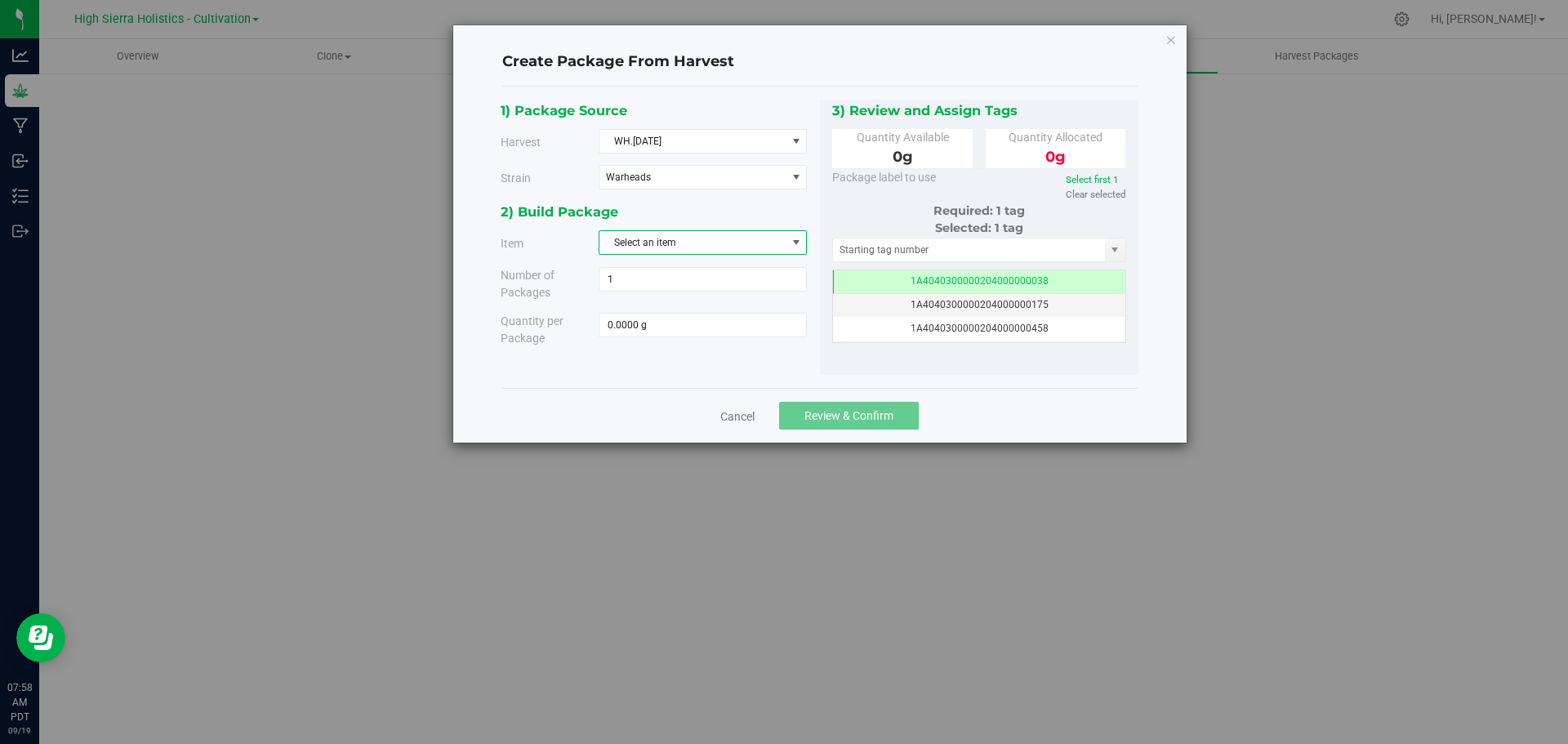
click at [690, 239] on span "Select an item" at bounding box center [692, 243] width 186 height 23
click at [697, 303] on span "Warheads Bulk Flower" at bounding box center [658, 311] width 98 height 21
click at [657, 326] on span at bounding box center [703, 325] width 208 height 25
click at [657, 326] on input "text" at bounding box center [702, 325] width 207 height 23
type input "2265"
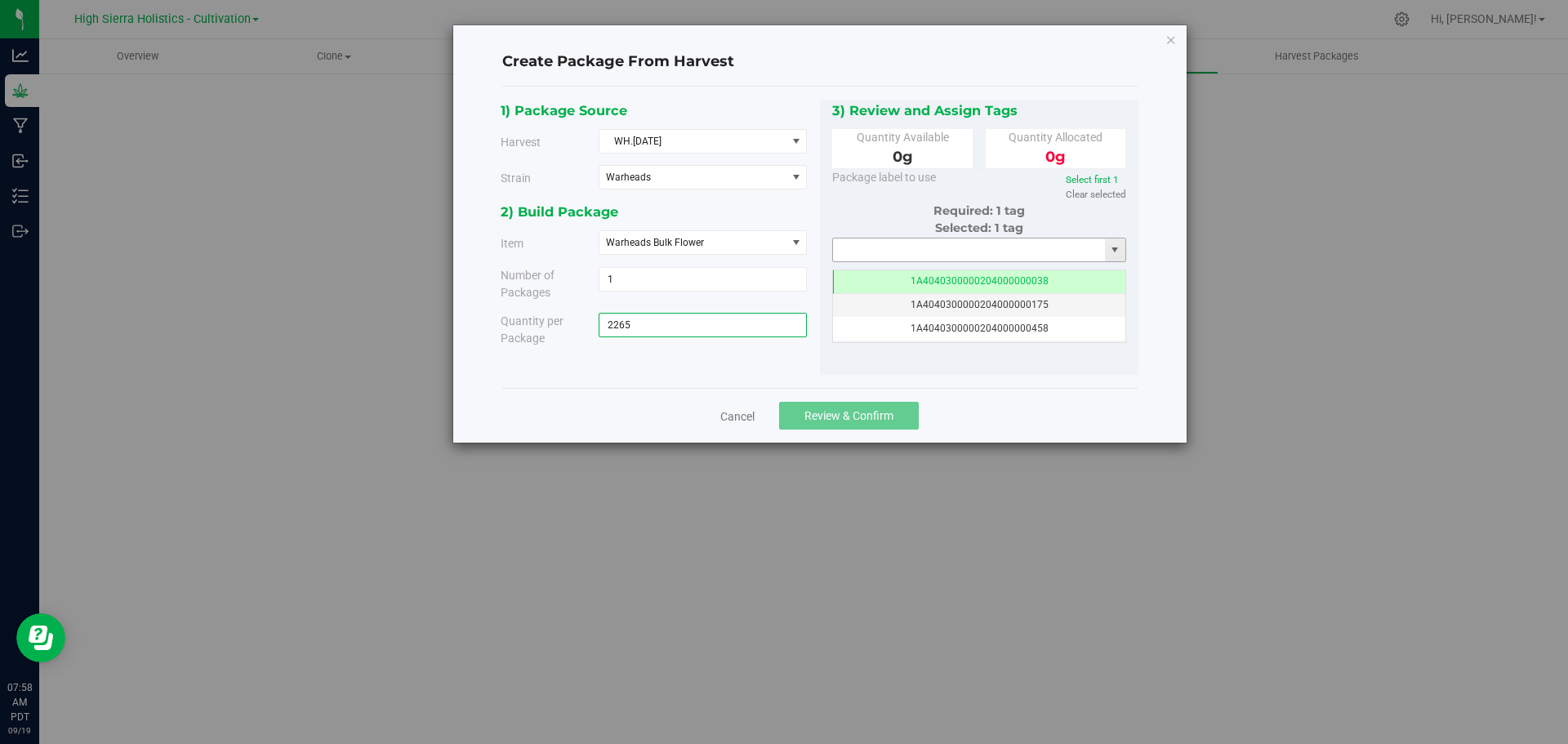
type input "2265.0000 g"
click at [980, 248] on input "text" at bounding box center [969, 250] width 273 height 23
click at [1167, 36] on icon "button" at bounding box center [1171, 39] width 11 height 19
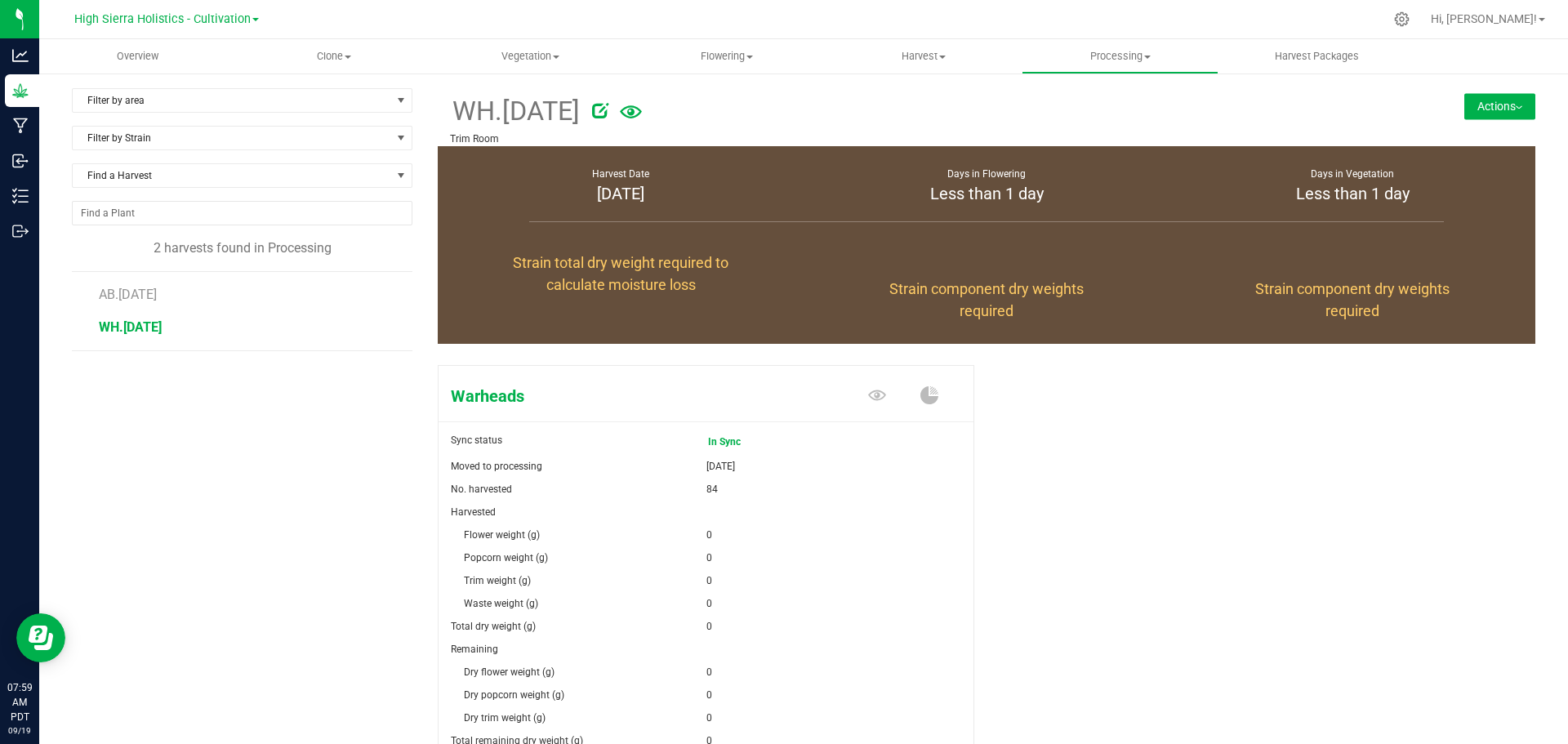
click at [1493, 106] on button "Actions" at bounding box center [1499, 106] width 71 height 26
